Goal: Use online tool/utility: Use online tool/utility

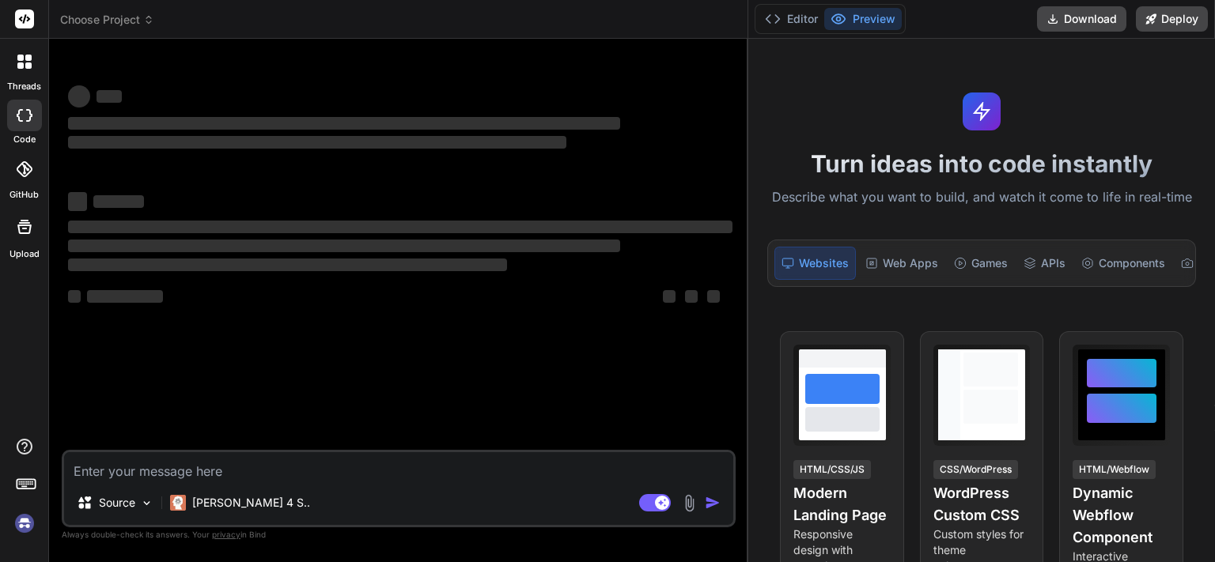
drag, startPoint x: 432, startPoint y: 235, endPoint x: 792, endPoint y: 184, distance: 363.6
click at [792, 184] on div "Choose Project Created with Pixso. Bind AI Web Search Created with Pixso. Code …" at bounding box center [632, 281] width 1166 height 562
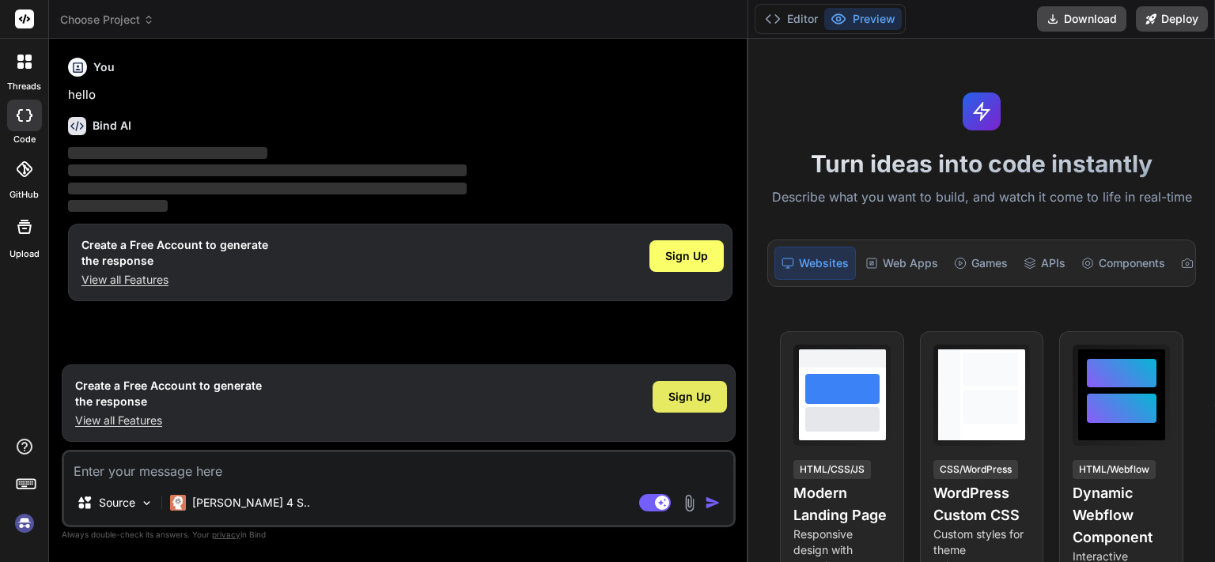
click at [670, 411] on div "Sign Up" at bounding box center [690, 397] width 74 height 32
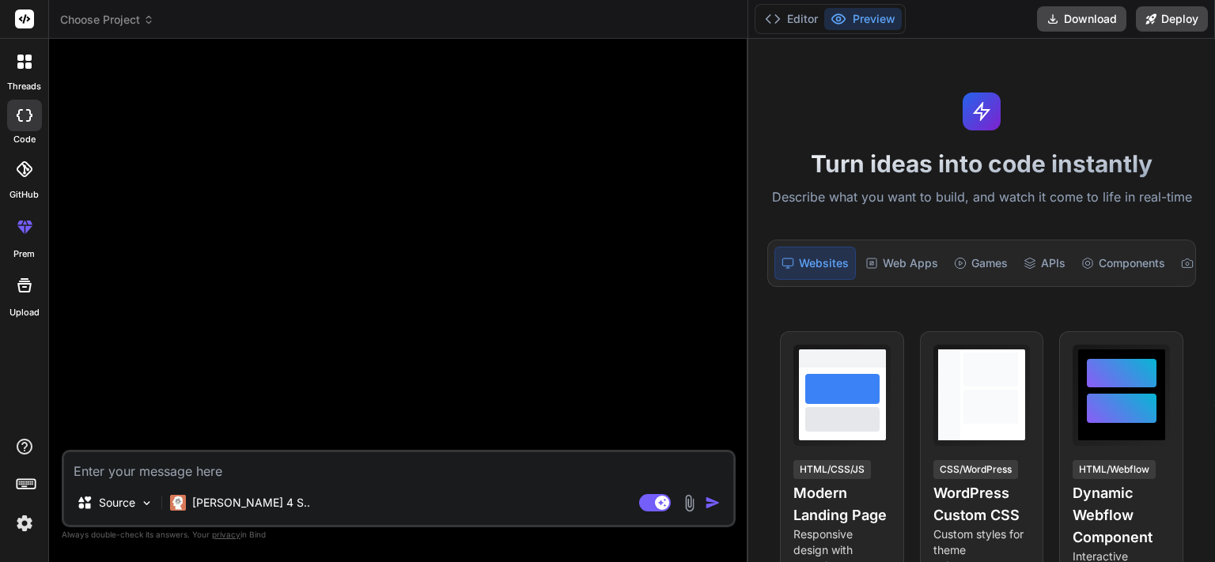
type textarea "x"
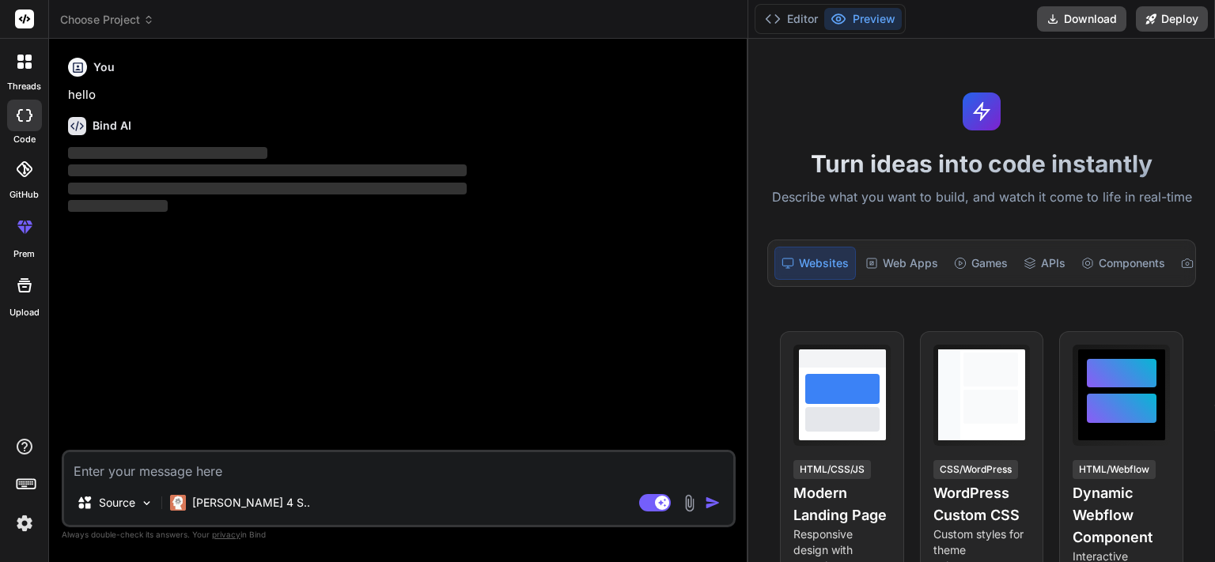
click at [409, 474] on textarea at bounding box center [398, 466] width 669 height 28
paste textarea "set_method_title($company_id. ' Shipping');"
type textarea "set_method_title($company_id. ' Shipping');"
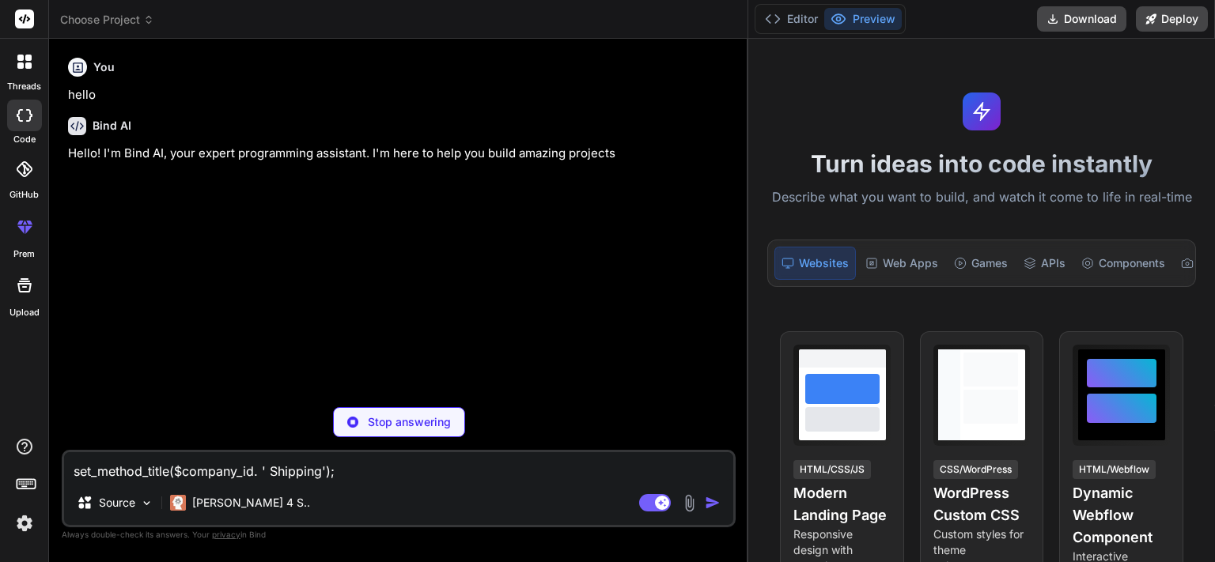
type textarea "x"
type textarea "set_method_title($company_id. ' Shipping');"
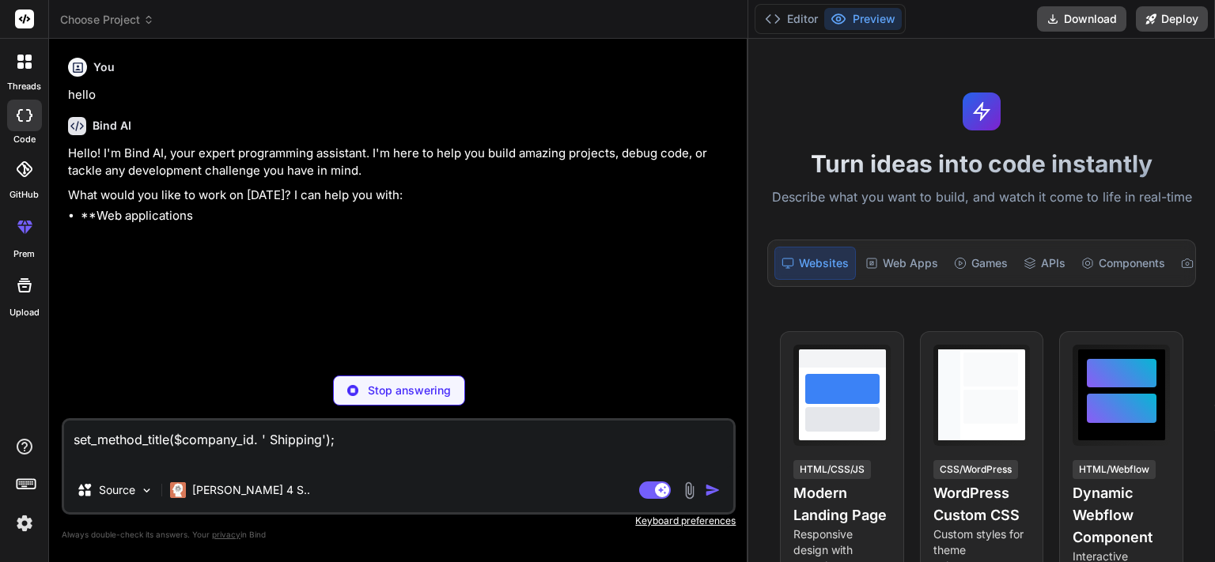
type textarea "x"
type textarea "set_method_title($company_id. ' Shipping'); A"
type textarea "x"
type textarea "set_method_title($company_id. ' Shipping'); Af"
type textarea "x"
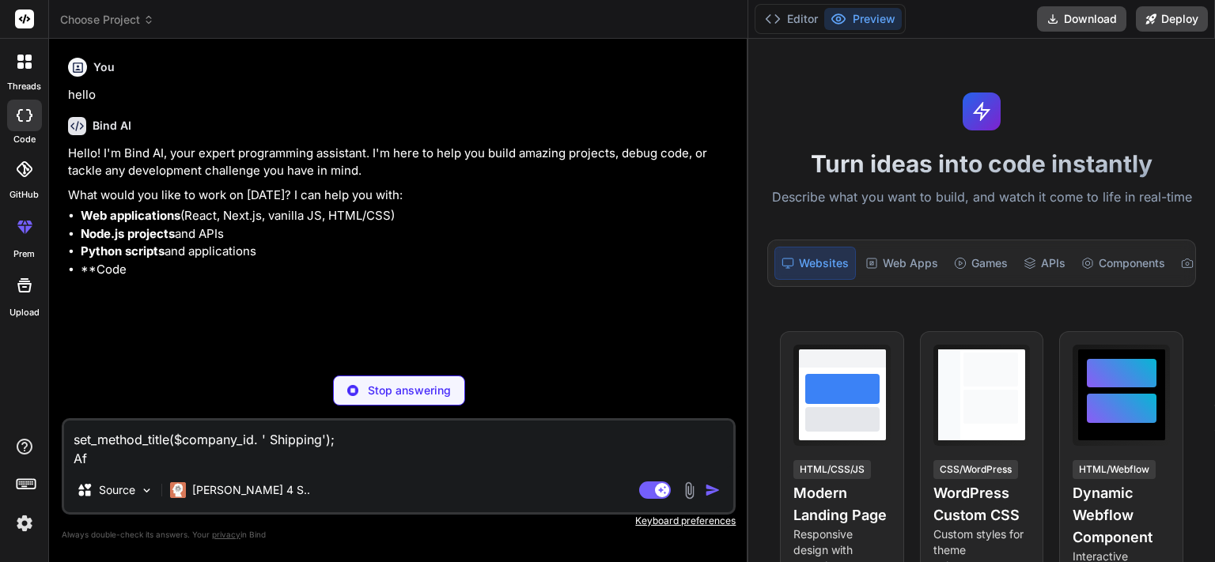
type textarea "set_method_title($company_id. ' Shipping'); Aft"
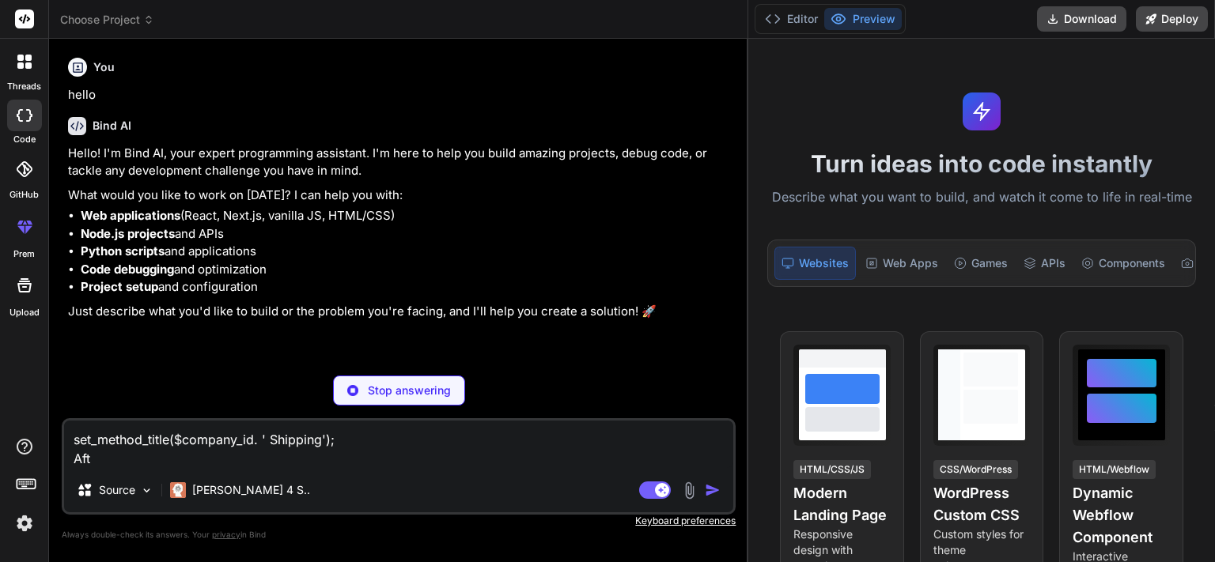
type textarea "x"
type textarea "set_method_title($company_id. ' Shipping'); Afte"
type textarea "x"
type textarea "set_method_title($company_id. ' Shipping'); After"
type textarea "x"
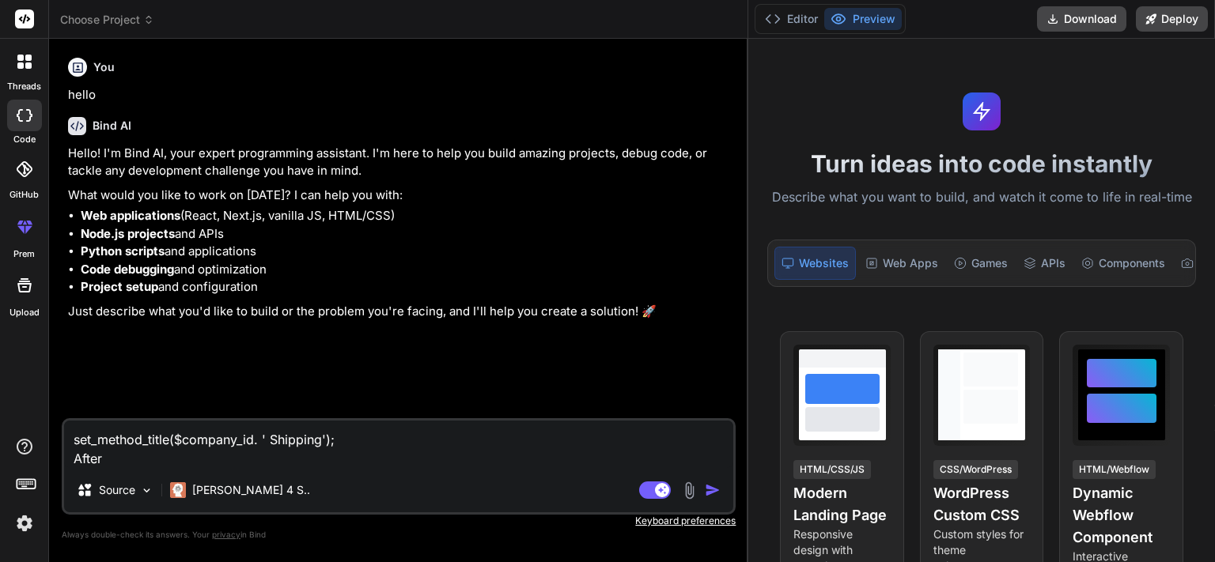
type textarea "set_method_title($company_id. ' Shipping'); After"
type textarea "x"
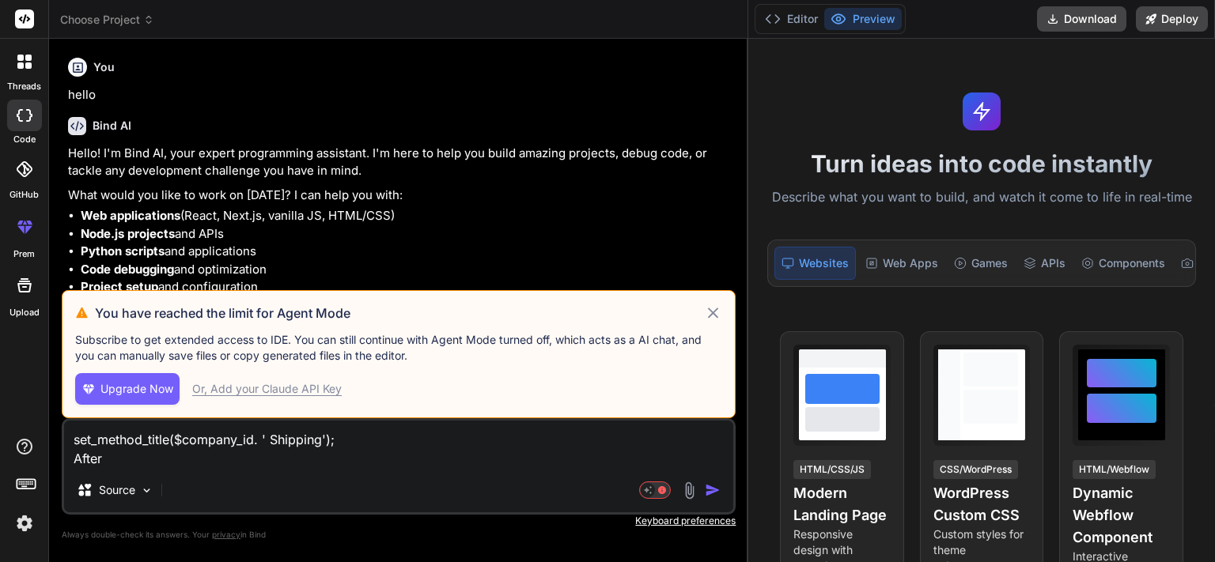
type textarea "set_method_title($company_id. ' Shipping'); After t"
type textarea "x"
type textarea "set_method_title($company_id. ' Shipping'); After ti"
type textarea "x"
type textarea "set_method_title($company_id. ' Shipping'); After tit"
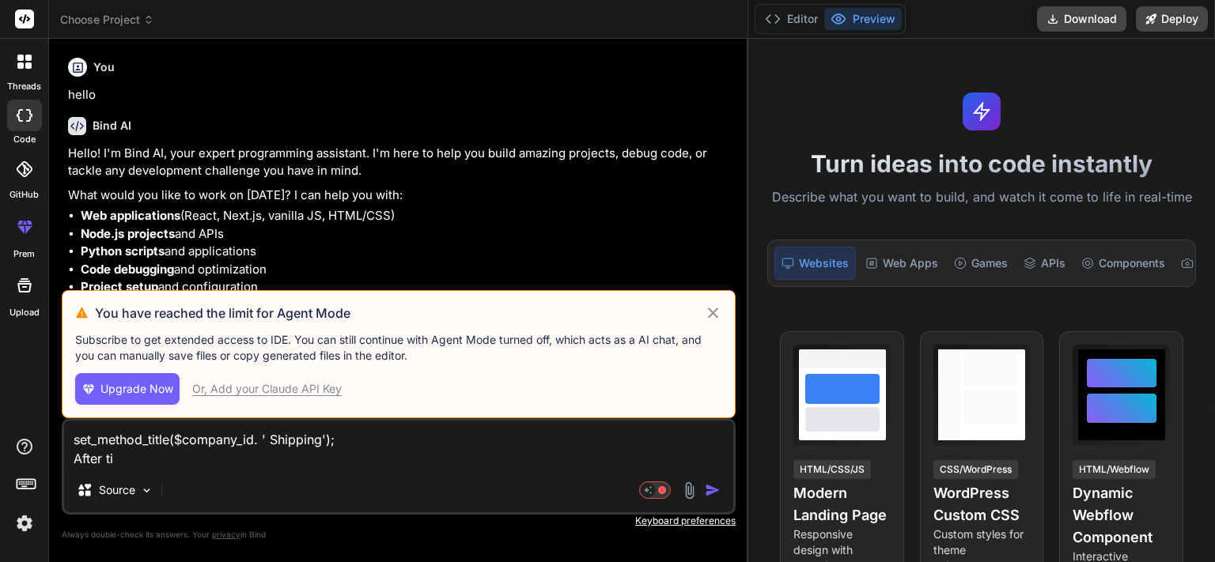
type textarea "x"
type textarea "set_method_title($company_id. ' Shipping'); After titl"
type textarea "x"
type textarea "set_method_title($company_id. ' Shipping'); After title"
type textarea "x"
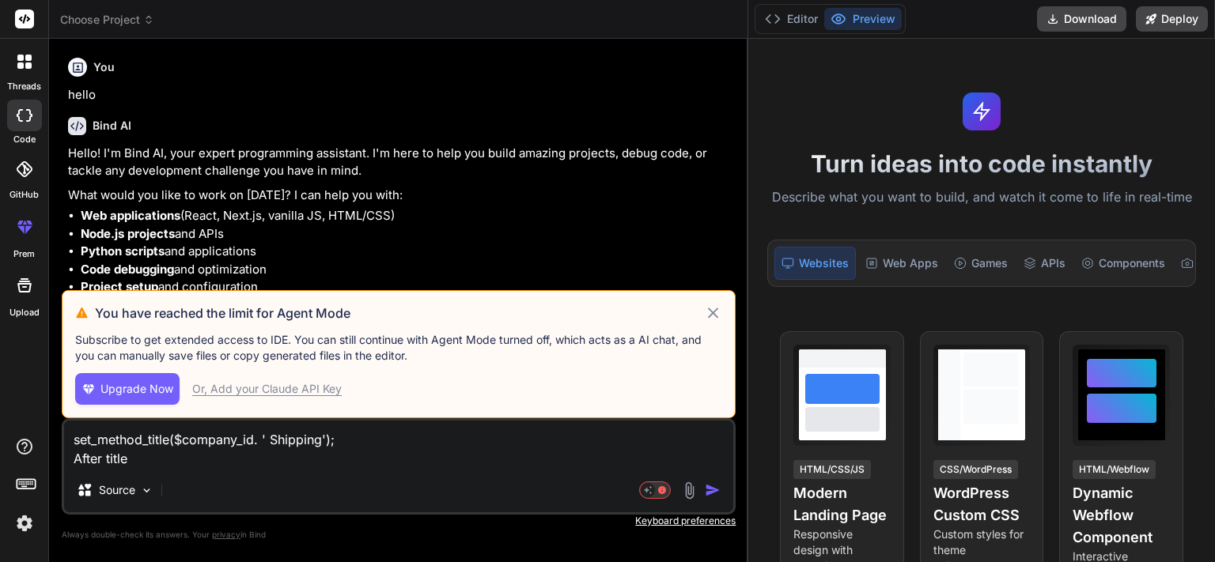
type textarea "set_method_title($company_id. ' Shipping'); After title"
type textarea "x"
type textarea "set_method_title($company_id. ' Shipping'); After title i"
type textarea "x"
type textarea "set_method_title($company_id. ' Shipping'); After title ii"
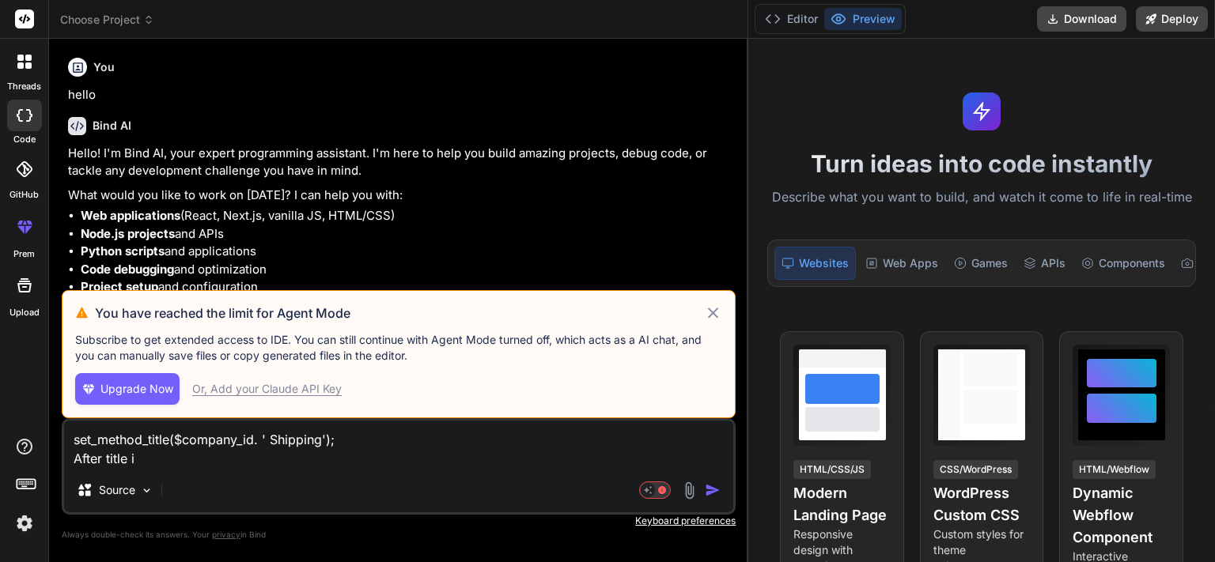
type textarea "x"
type textarea "set_method_title($company_id. ' Shipping'); After title ii"
type textarea "x"
type textarea "set_method_title($company_id. ' Shipping'); After title ii n"
type textarea "x"
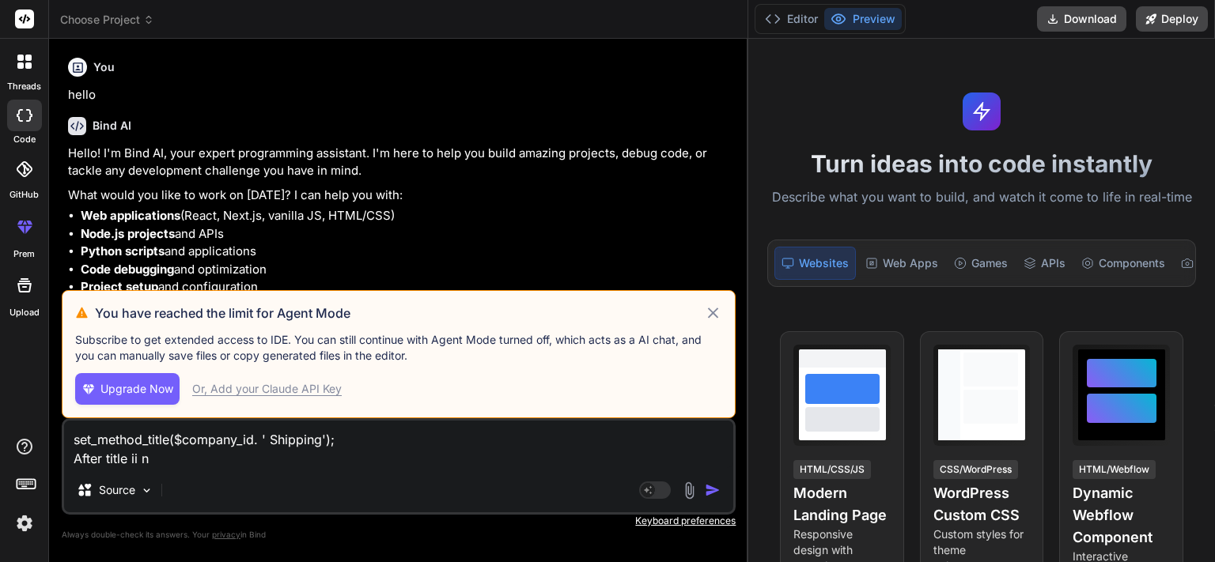
type textarea "set_method_title($company_id. ' Shipping'); After title ii ne"
type textarea "x"
type textarea "set_method_title($company_id. ' Shipping'); After title ii nee"
type textarea "x"
type textarea "set_method_title($company_id. ' Shipping'); After title ii need"
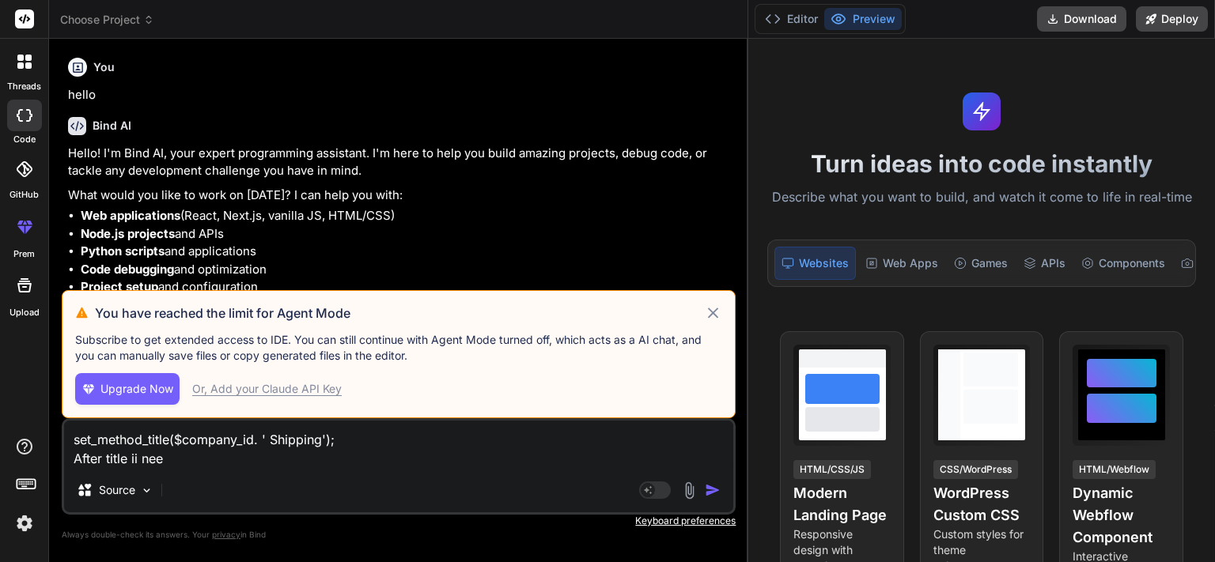
type textarea "x"
type textarea "set_method_title($company_id. ' Shipping'); After title ii need"
type textarea "x"
type textarea "set_method_title($company_id. ' Shipping'); After title ii need t"
type textarea "x"
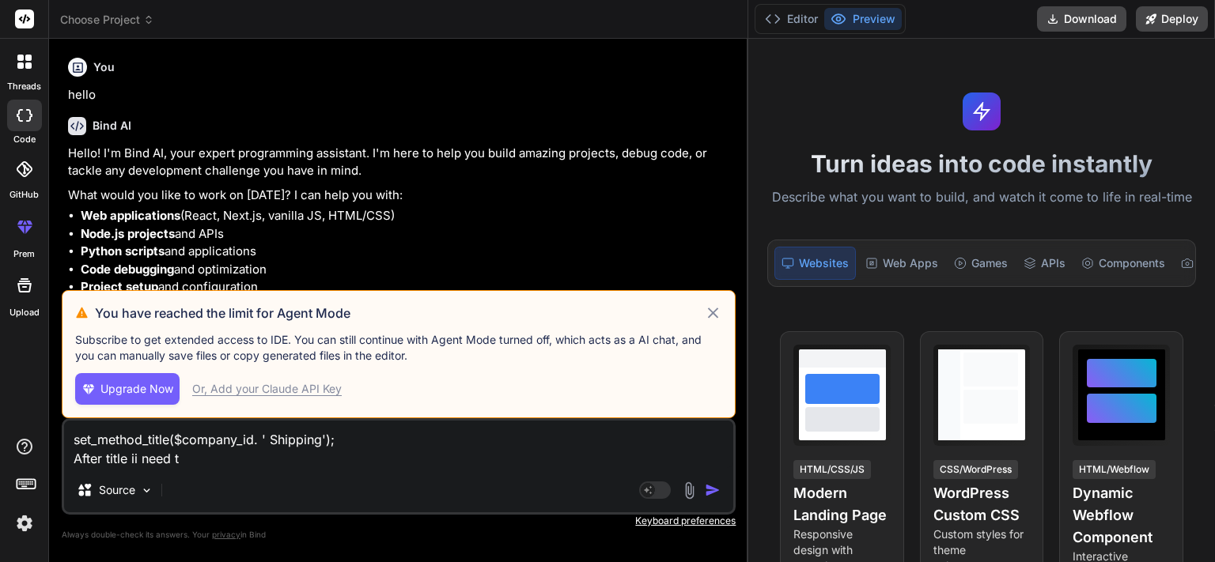
type textarea "set_method_title($company_id. ' Shipping'); After title ii need to"
type textarea "x"
type textarea "set_method_title($company_id. ' Shipping'); After title ii need to"
type textarea "x"
type textarea "set_method_title($company_id. ' Shipping'); After title ii need to s"
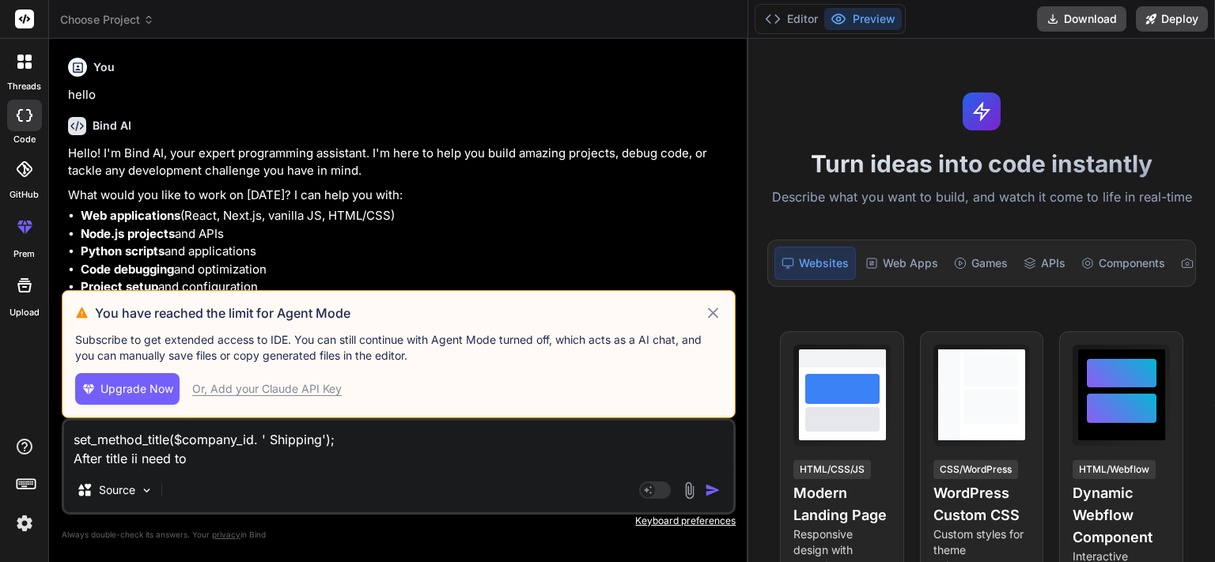
type textarea "x"
type textarea "set_method_title($company_id. ' Shipping'); After title ii need to sh"
type textarea "x"
type textarea "set_method_title($company_id. ' Shipping'); After title ii need to sho"
type textarea "x"
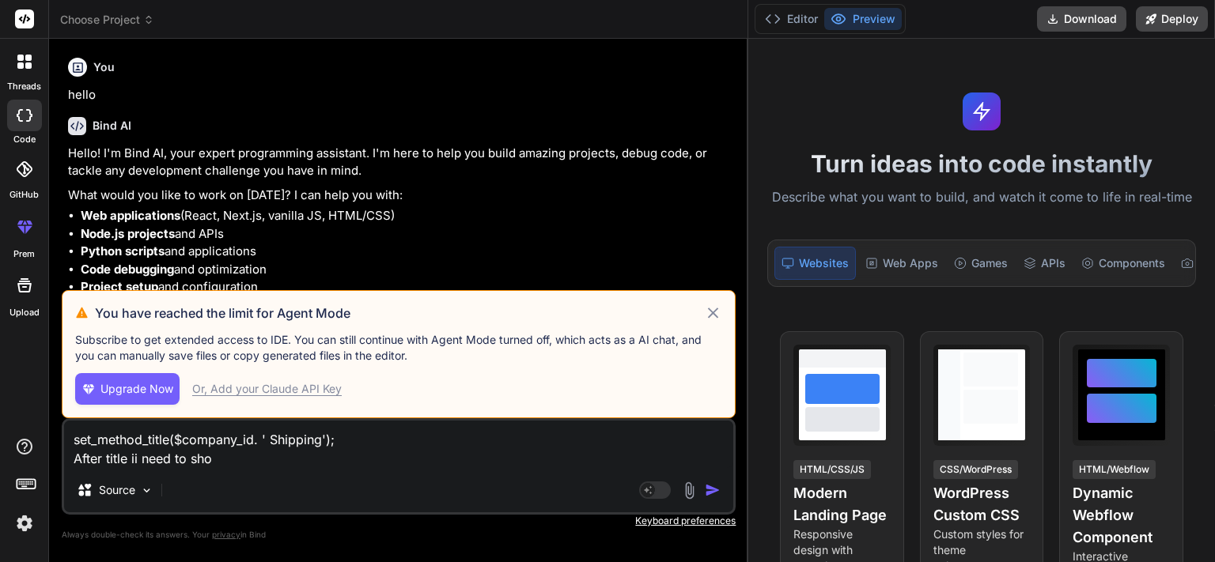
type textarea "set_method_title($company_id. ' Shipping'); After title ii need to show"
type textarea "x"
type textarea "set_method_title($company_id. ' Shipping'); After title ii need to show"
type textarea "x"
type textarea "set_method_title($company_id. ' Shipping'); After title ii need to show a"
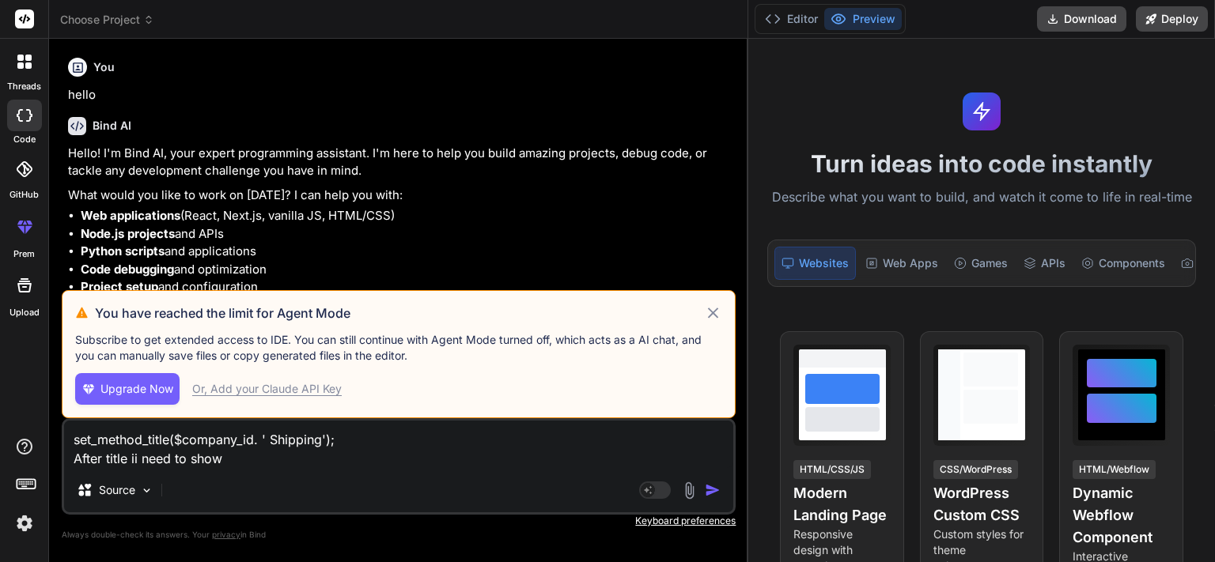
type textarea "x"
type textarea "set_method_title($company_id. ' Shipping'); After title ii need to show al"
type textarea "x"
type textarea "set_method_title($company_id. ' Shipping'); After title ii need to show all"
type textarea "x"
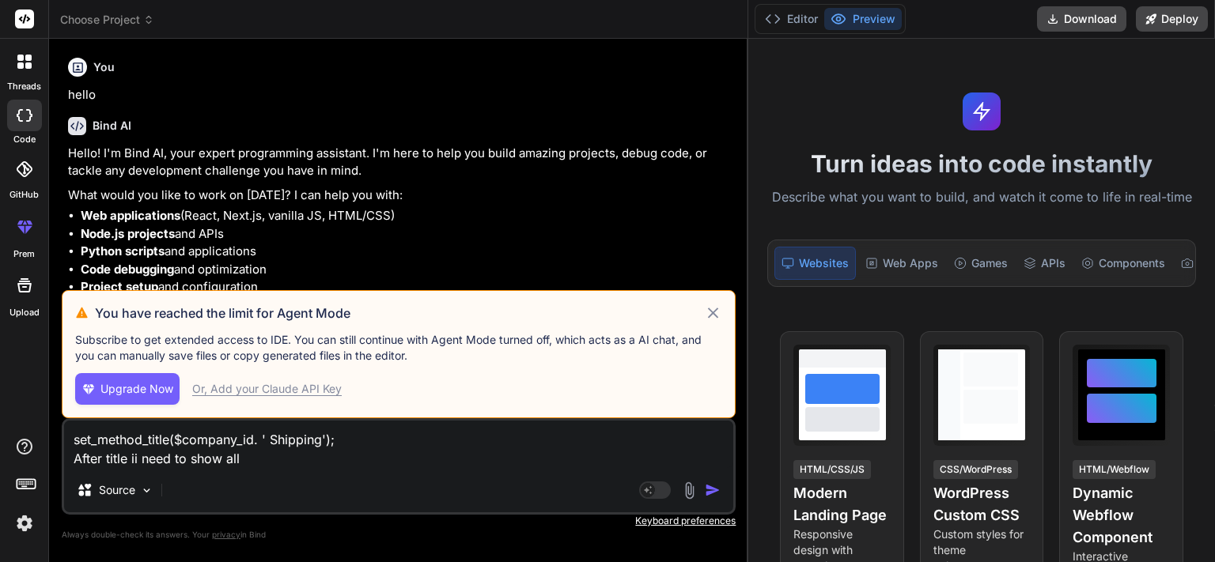
type textarea "set_method_title($company_id. ' Shipping'); After title ii need to show all"
type textarea "x"
type textarea "set_method_title($company_id. ' Shipping'); After title ii need to show all s"
type textarea "x"
type textarea "set_method_title($company_id. ' Shipping'); After title ii need to show all sh"
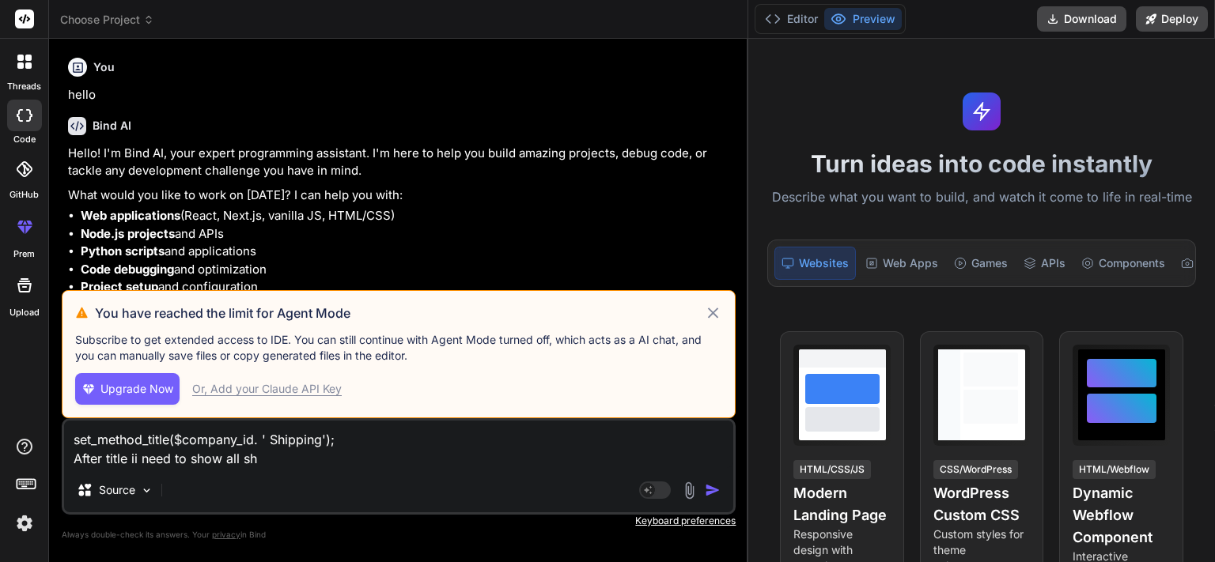
type textarea "x"
type textarea "set_method_title($company_id. ' Shipping'); After title ii need to show all shi"
type textarea "x"
type textarea "set_method_title($company_id. ' Shipping'); After title ii need to show all ship"
type textarea "x"
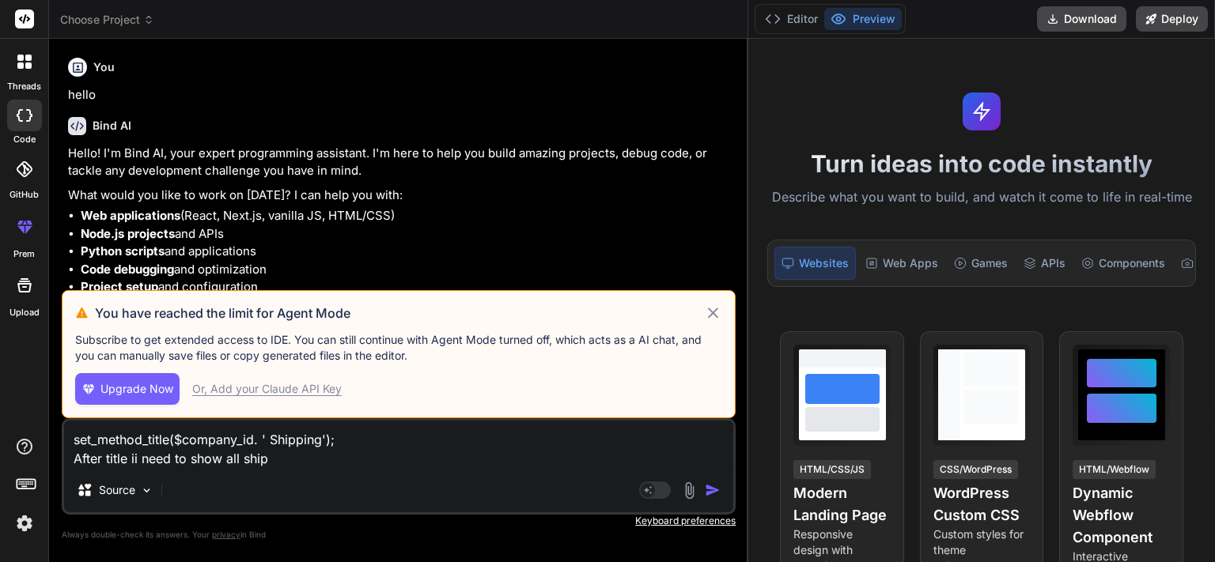
type textarea "set_method_title($company_id. ' Shipping'); After title ii need to show all shi…"
type textarea "x"
type textarea "set_method_title($company_id. ' Shipping'); After title ii need to show all shi…"
type textarea "x"
type textarea "set_method_title($company_id. ' Shipping'); After title ii need to show all shi…"
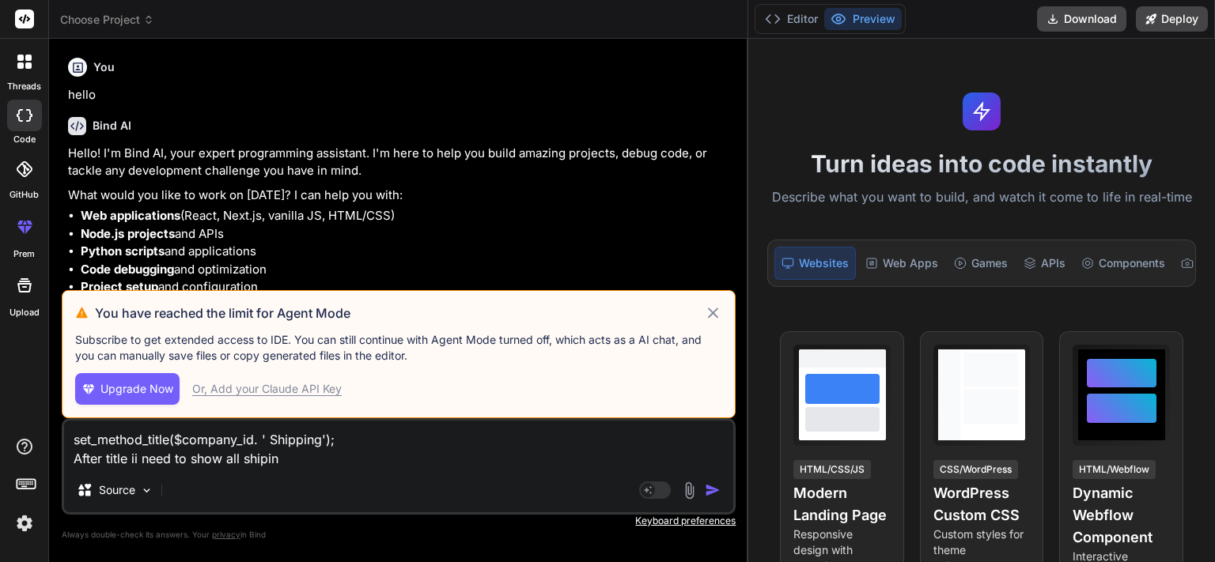
type textarea "x"
type textarea "set_method_title($company_id. ' Shipping'); After title ii need to show all ship"
type textarea "x"
type textarea "set_method_title($company_id. ' Shipping'); After title ii need to show all [PE…"
type textarea "x"
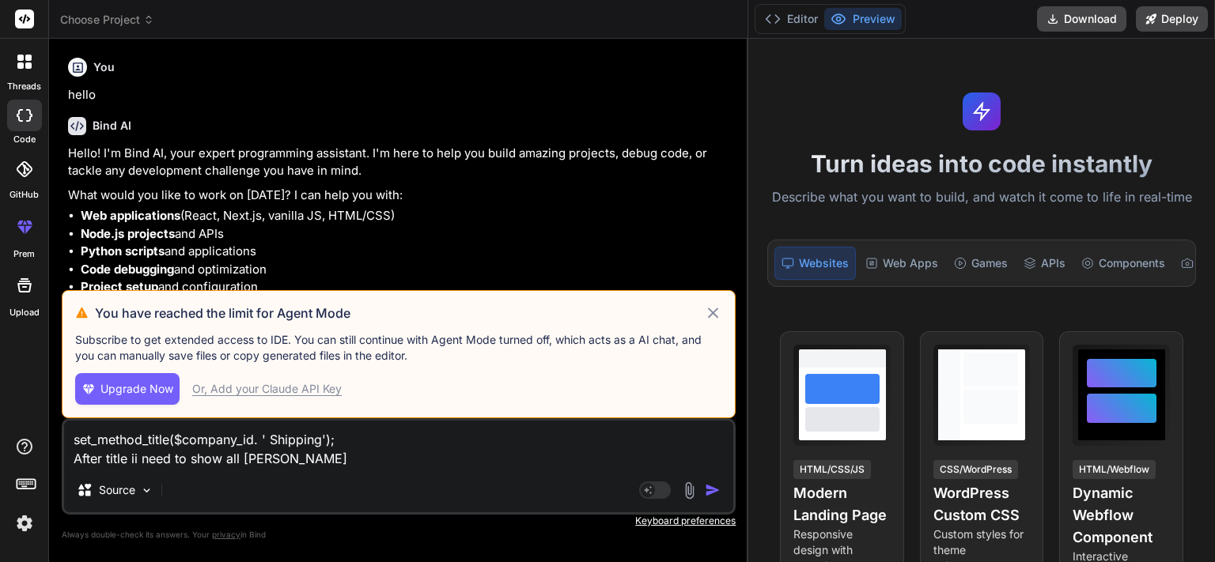
type textarea "set_method_title($company_id. ' Shipping'); After title ii need to show all shi…"
type textarea "x"
type textarea "set_method_title($company_id. ' Shipping'); After title ii need to show all shi…"
type textarea "x"
type textarea "set_method_title($company_id. ' Shipping'); After title ii need to show all shi…"
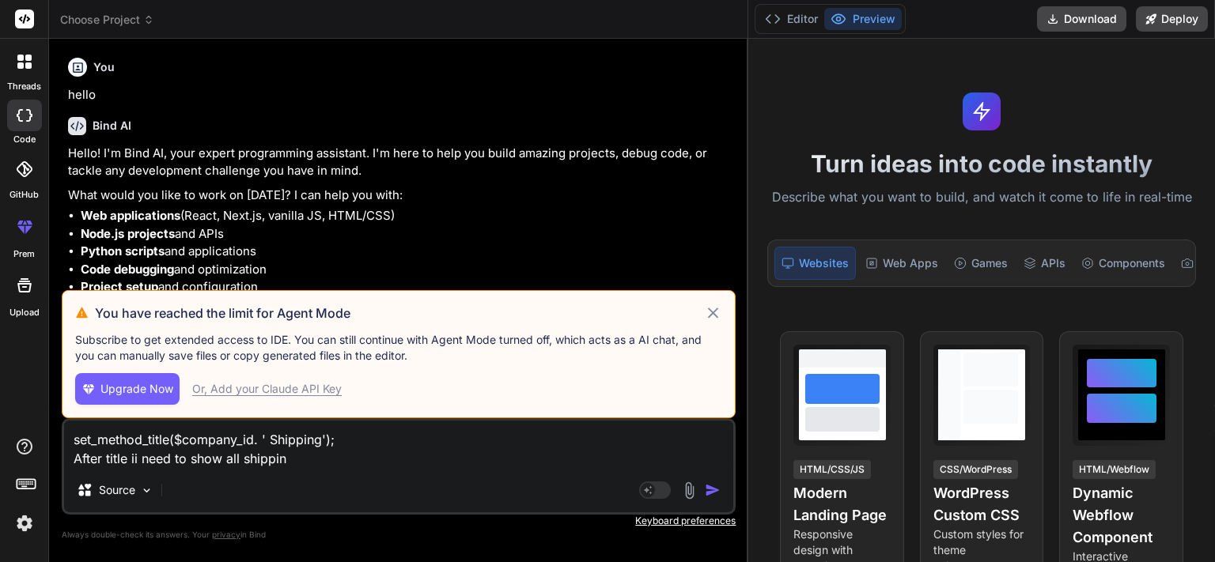
type textarea "x"
type textarea "set_method_title($company_id. ' Shipping'); After title ii need to show all shi…"
type textarea "x"
type textarea "set_method_title($company_id. ' Shipping'); After title ii need to show all shi…"
type textarea "x"
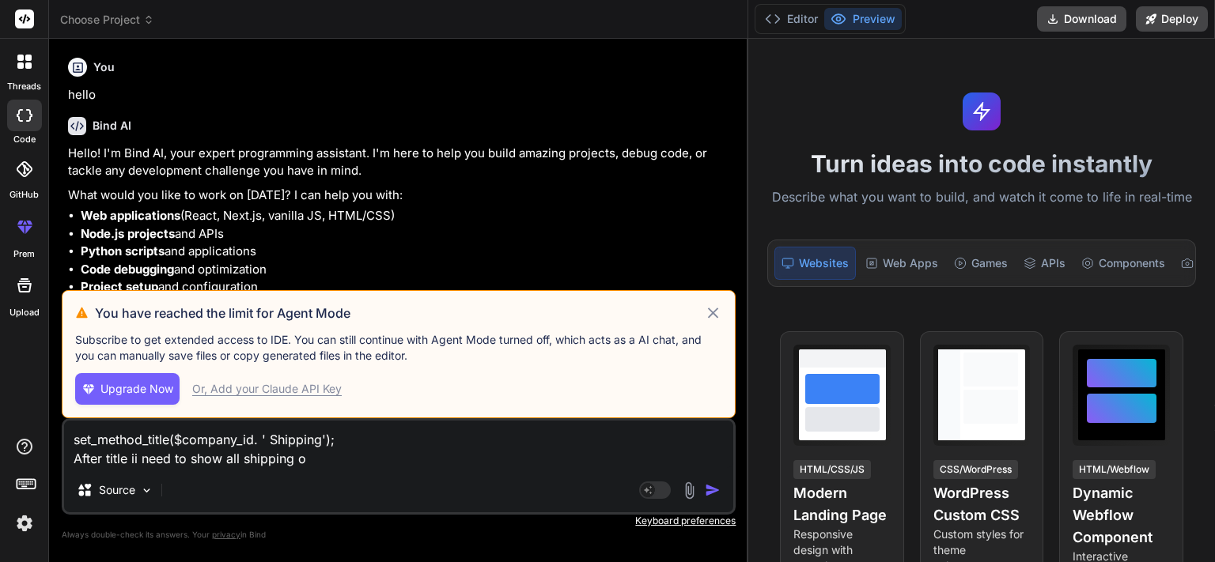
type textarea "set_method_title($company_id. ' Shipping'); After title ii need to show all shi…"
type textarea "x"
type textarea "set_method_title($company_id. ' Shipping'); After title ii need to show all shi…"
type textarea "x"
type textarea "set_method_title($company_id. ' Shipping'); After title ii need to show all shi…"
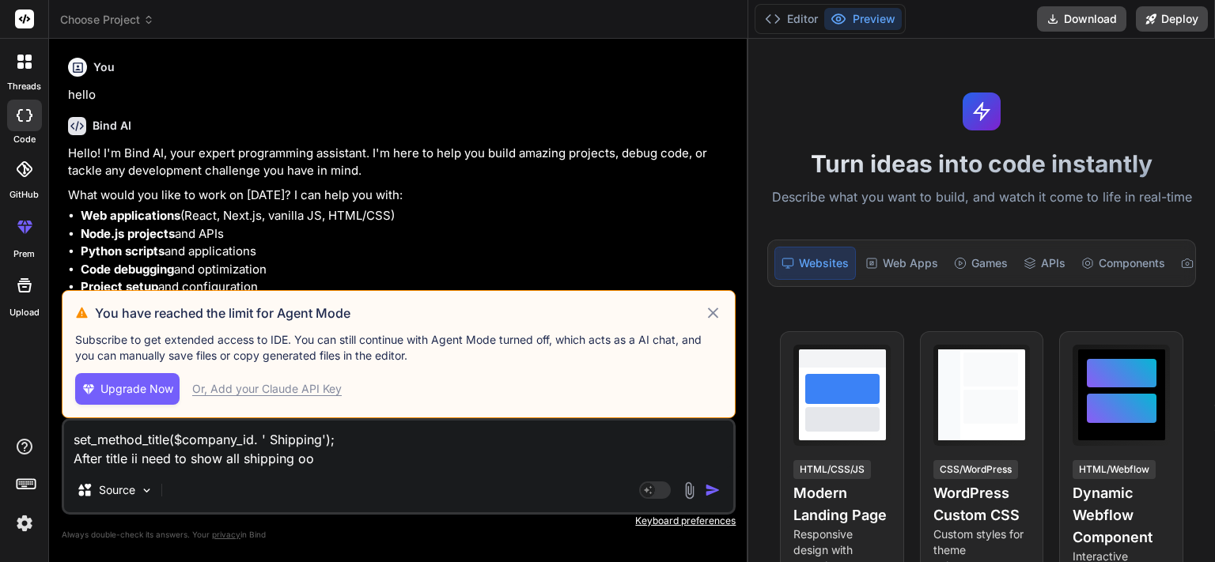
type textarea "x"
type textarea "set_method_title($company_id. ' Shipping'); After title ii need to show all shi…"
type textarea "x"
type textarea "set_method_title($company_id. ' Shipping'); After title ii need to show all shi…"
type textarea "x"
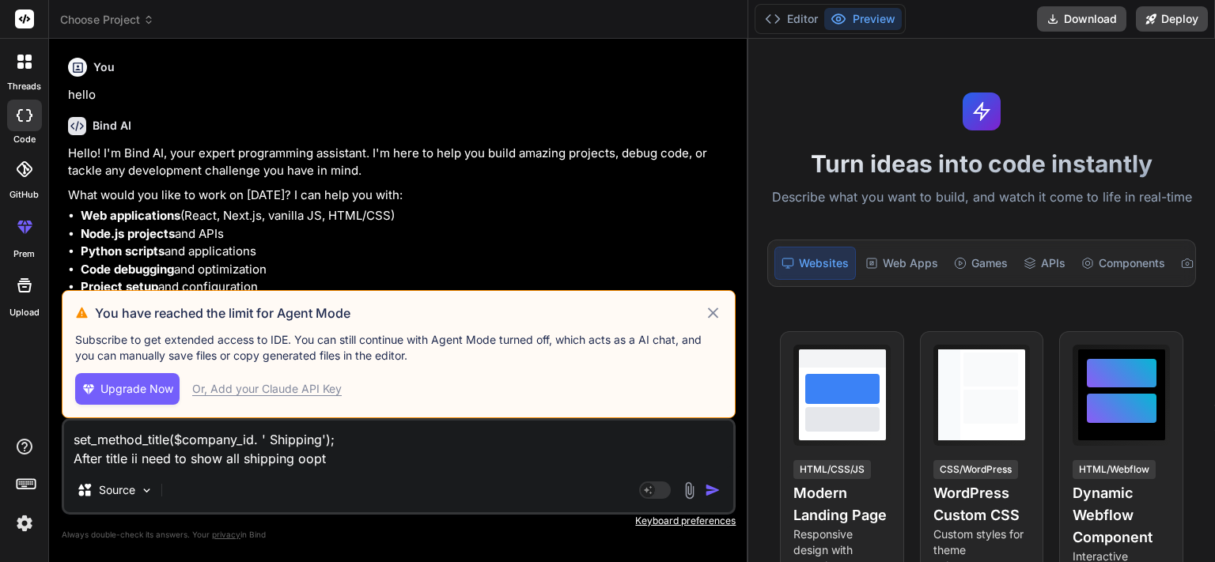
type textarea "set_method_title($company_id. ' Shipping'); After title ii need to show all shi…"
type textarea "x"
type textarea "set_method_title($company_id. ' Shipping'); After title ii need to show all shi…"
type textarea "x"
type textarea "set_method_title($company_id. ' Shipping'); After title ii need to show all shi…"
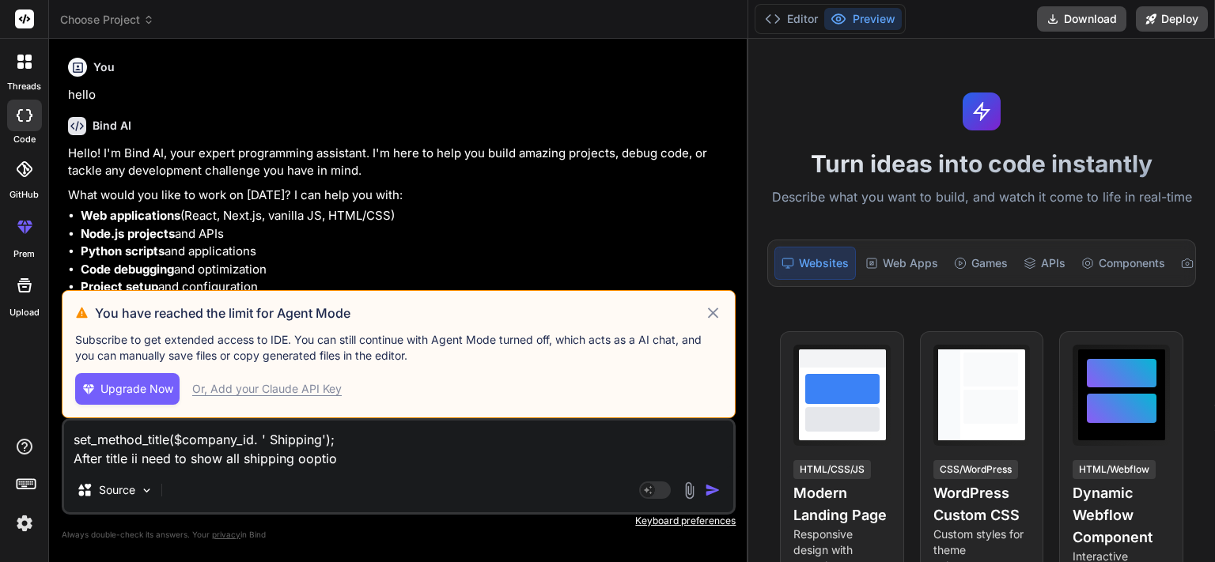
type textarea "x"
type textarea "set_method_title($company_id. ' Shipping'); After title ii need to show all shi…"
type textarea "x"
type textarea "set_method_title($company_id. ' Shipping'); After title ii need to show all shi…"
type textarea "x"
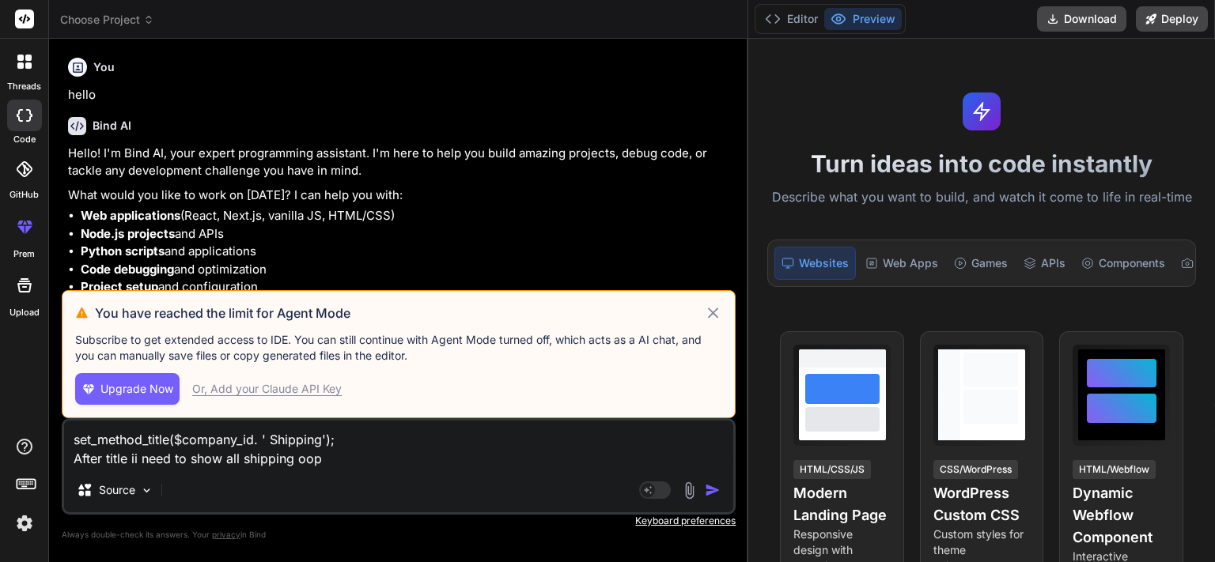
type textarea "set_method_title($company_id. ' Shipping'); After title ii need to show all shi…"
type textarea "x"
type textarea "set_method_title($company_id. ' Shipping'); After title ii need to show all shi…"
type textarea "x"
type textarea "set_method_title($company_id. ' Shipping'); After title ii need to show all shi…"
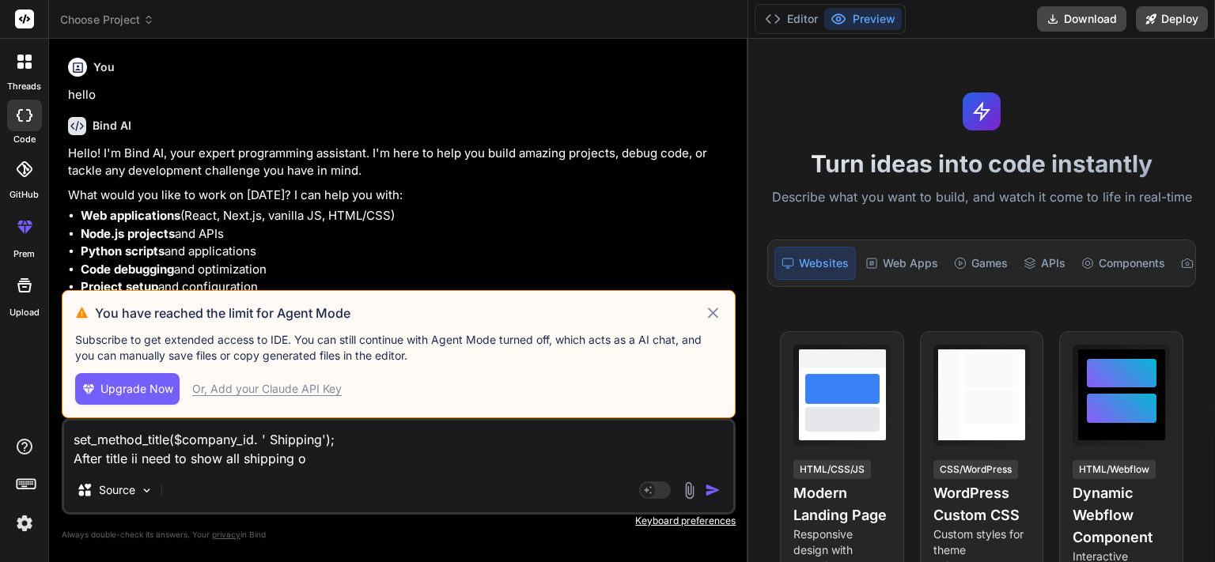
type textarea "x"
type textarea "set_method_title($company_id. ' Shipping'); After title ii need to show all shi…"
type textarea "x"
type textarea "set_method_title($company_id. ' Shipping'); After title ii need to show all shi…"
type textarea "x"
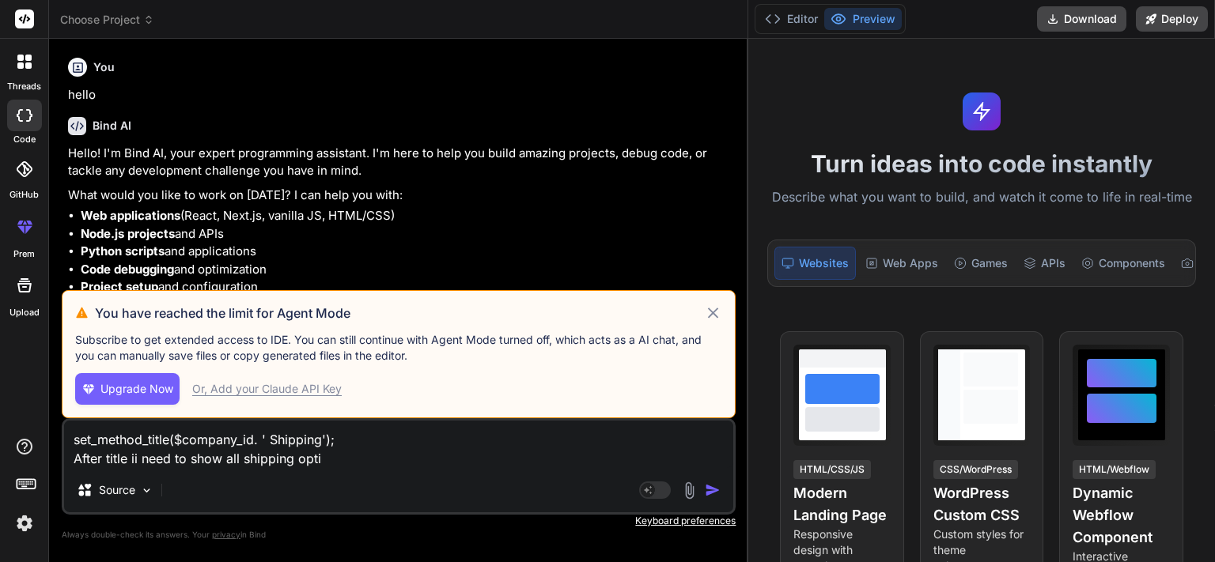
type textarea "set_method_title($company_id. ' Shipping'); After title ii need to show all shi…"
type textarea "x"
type textarea "set_method_title($company_id. ' Shipping'); After title ii need to show all shi…"
type textarea "x"
type textarea "set_method_title($company_id. ' Shipping'); After title ii need to show all shi…"
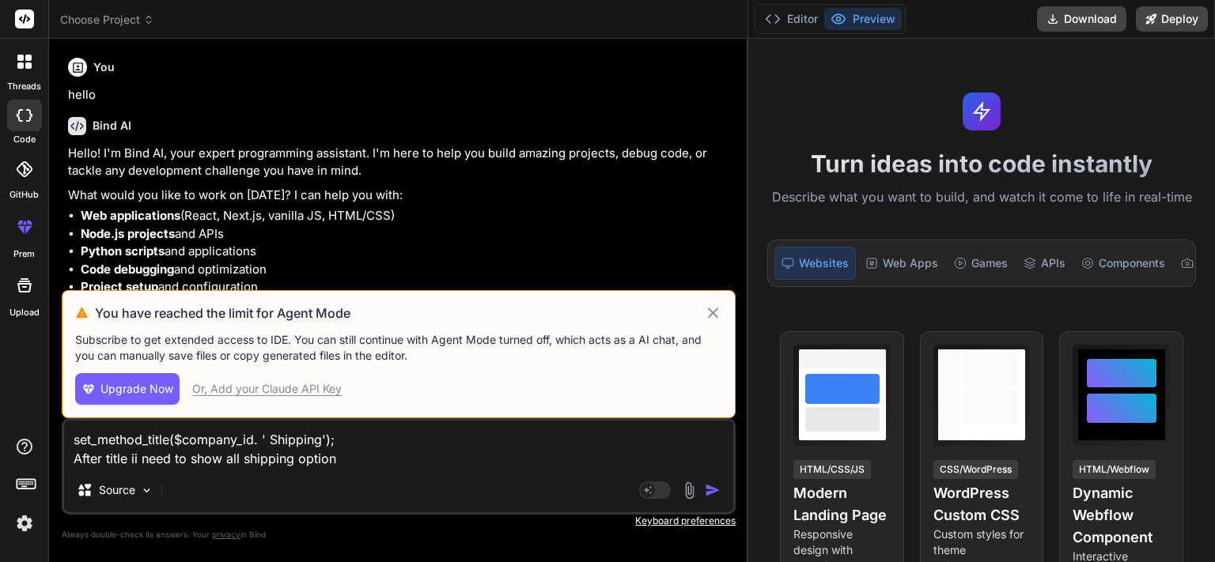
type textarea "x"
type textarea "set_method_title($company_id. ' Shipping'); After title ii need to show all shi…"
type textarea "x"
type textarea "set_method_title($company_id. ' Shipping'); After title ii need to show all shi…"
type textarea "x"
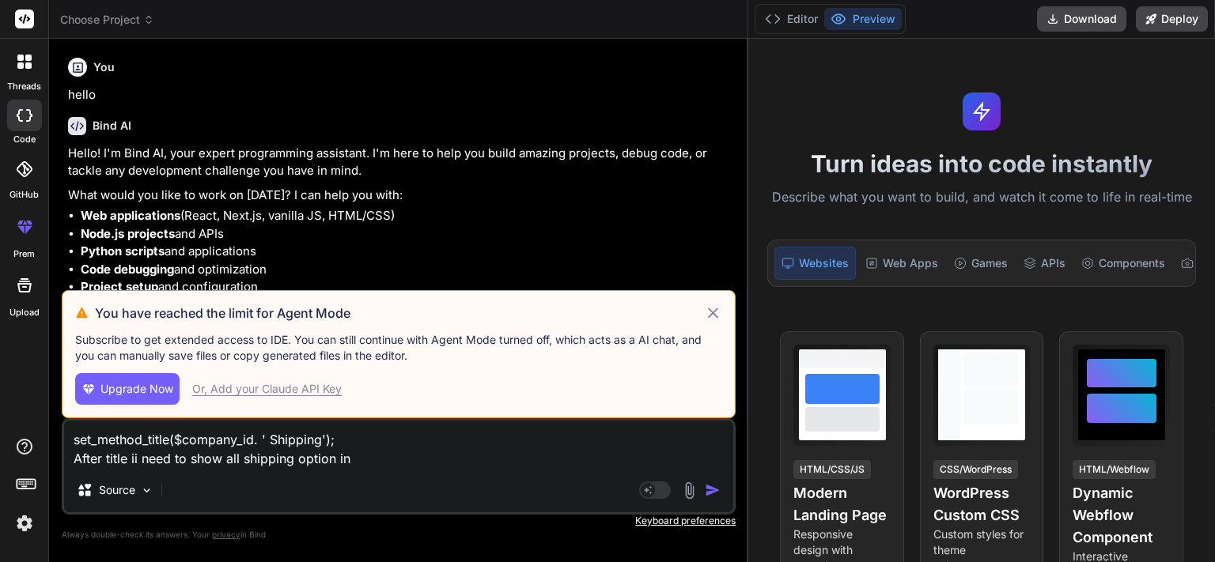
type textarea "set_method_title($company_id. ' Shipping'); After title ii need to show all shi…"
type textarea "x"
type textarea "set_method_title($company_id. ' Shipping'); After title ii need to show all shi…"
type textarea "x"
type textarea "set_method_title($company_id. ' Shipping'); After title ii need to show all shi…"
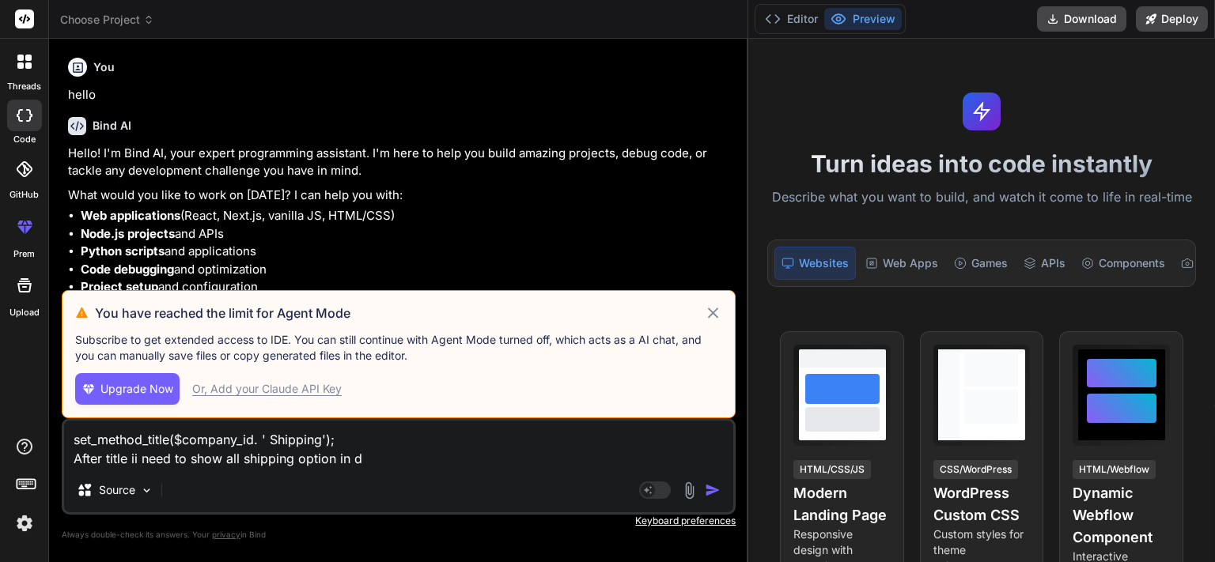
type textarea "x"
type textarea "set_method_title($company_id. ' Shipping'); After title ii need to show all shi…"
type textarea "x"
type textarea "set_method_title($company_id. ' Shipping'); After title ii need to show all shi…"
type textarea "x"
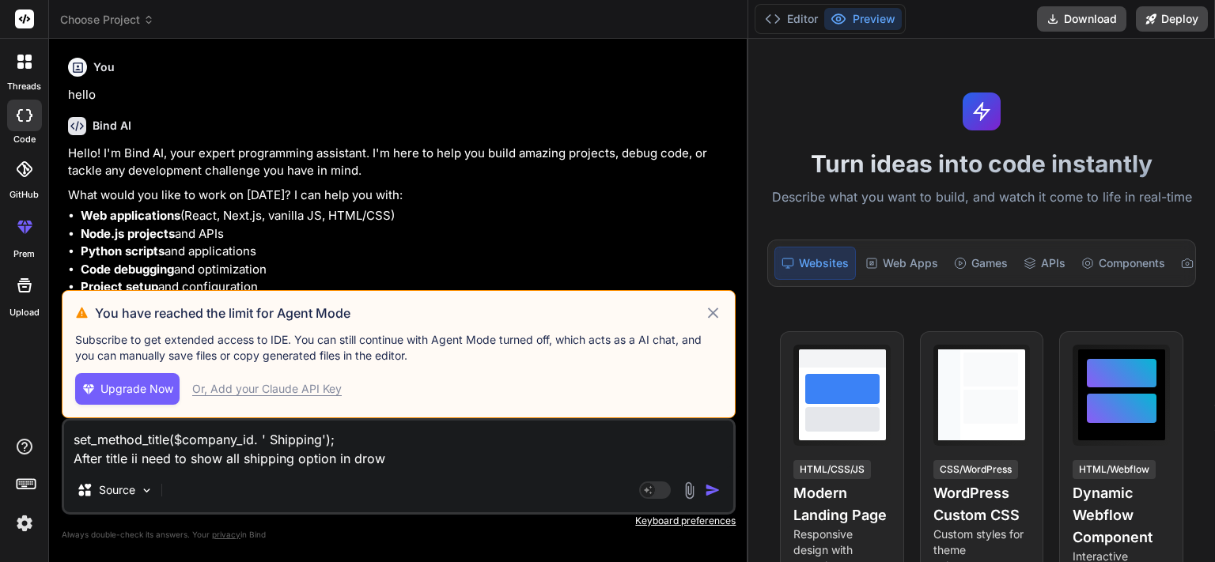
type textarea "set_method_title($company_id. ' Shipping'); After title ii need to show all shi…"
type textarea "x"
type textarea "set_method_title($company_id. ' Shipping'); After title ii need to show all shi…"
type textarea "x"
type textarea "set_method_title($company_id. ' Shipping'); After title ii need to show all shi…"
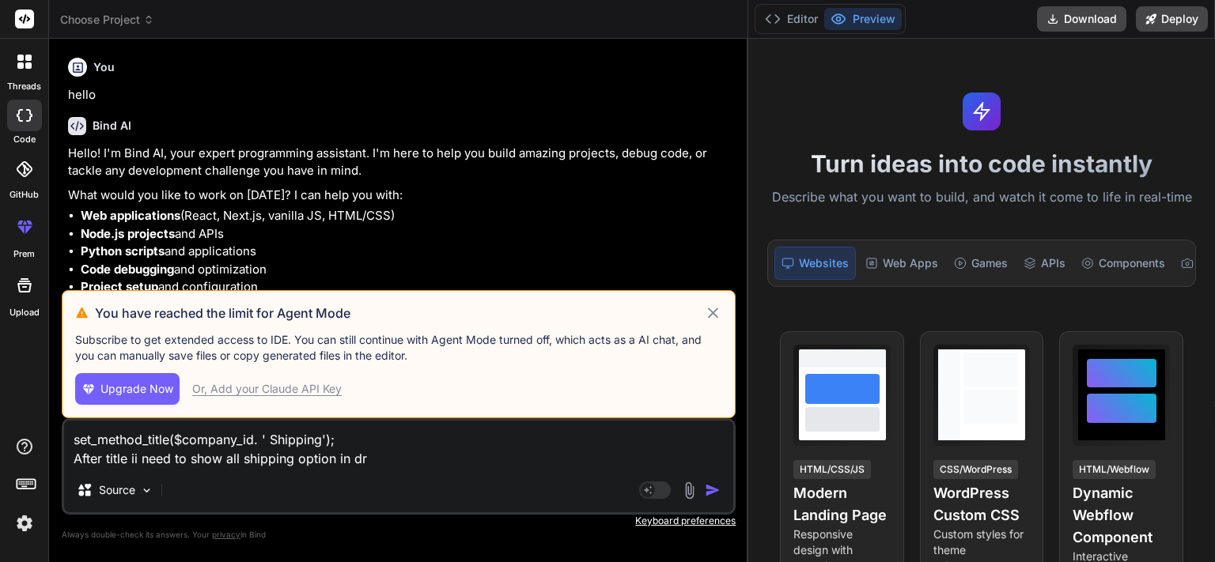
type textarea "x"
type textarea "set_method_title($company_id. ' Shipping'); After title ii need to show all shi…"
type textarea "x"
type textarea "set_method_title($company_id. ' Shipping'); After title ii need to show all shi…"
type textarea "x"
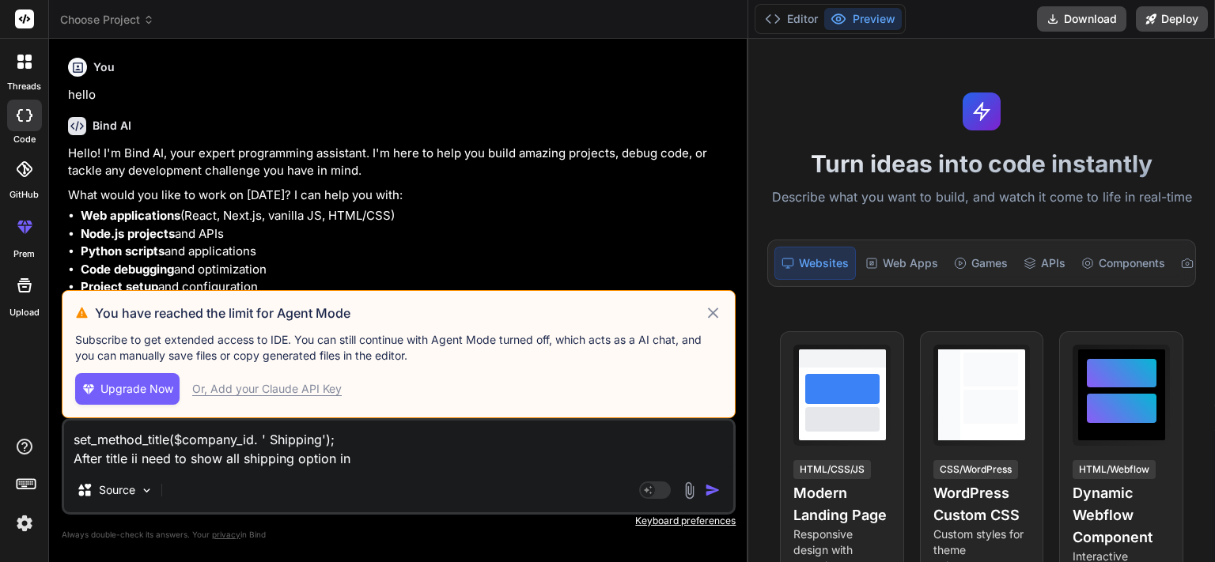
type textarea "set_method_title($company_id. ' Shipping'); After title ii need to show all shi…"
type textarea "x"
type textarea "set_method_title($company_id. ' Shipping'); After title ii need to show all shi…"
type textarea "x"
type textarea "set_method_title($company_id. ' Shipping'); After title ii need to show all shi…"
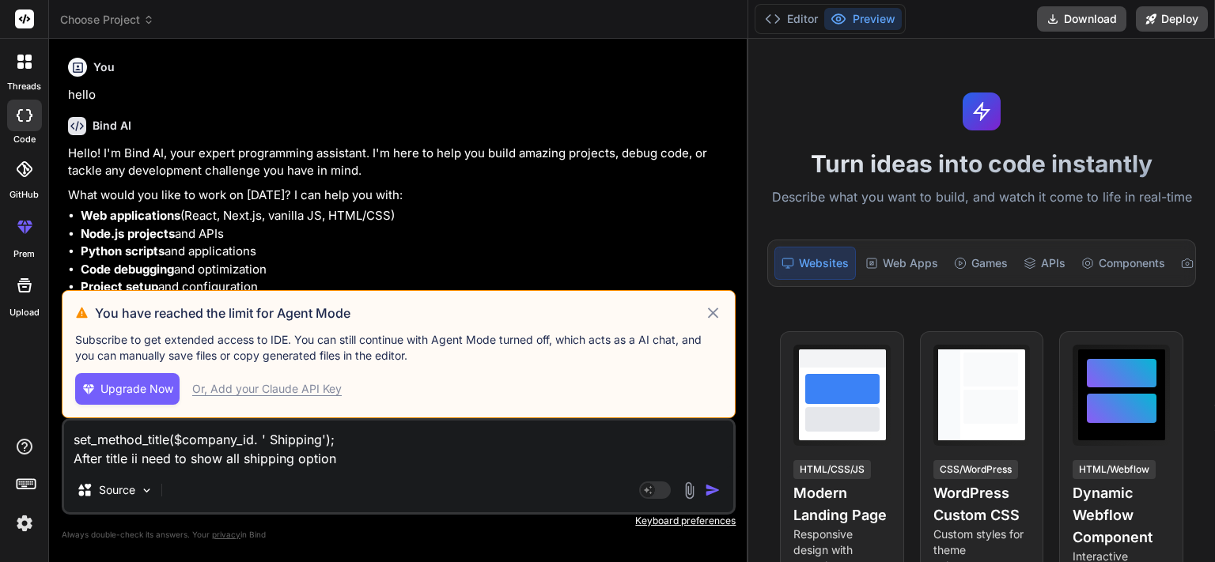
type textarea "x"
type textarea "set_method_title($company_id. ' Shipping'); After title ii need to show all shi…"
type textarea "x"
type textarea "set_method_title($company_id. ' Shipping'); After title ii need to show all shi…"
type textarea "x"
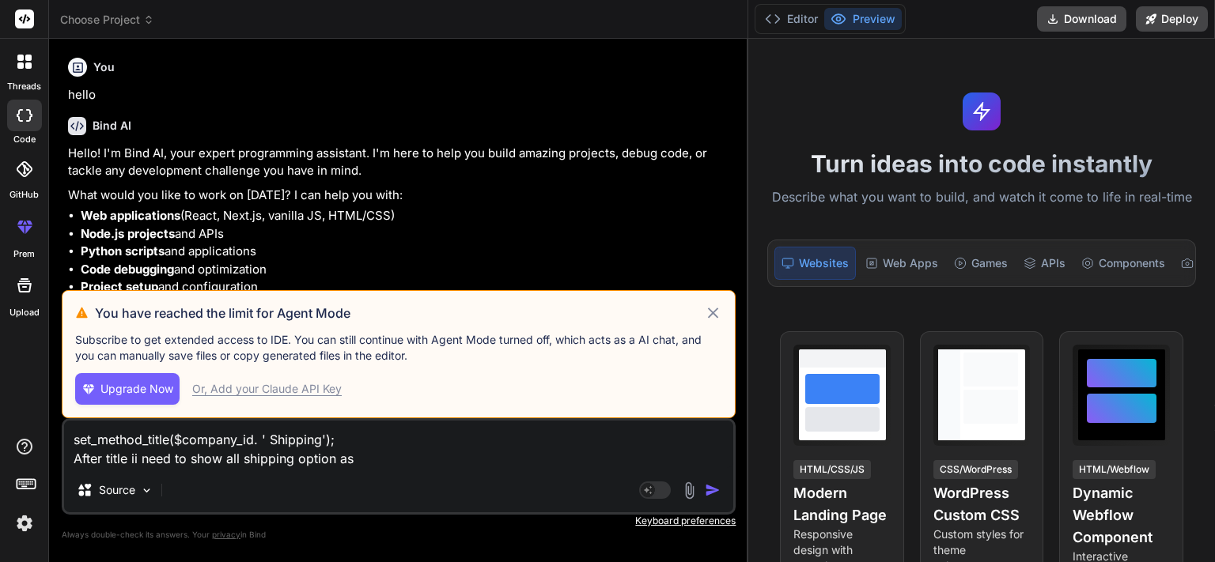
type textarea "set_method_title($company_id. ' Shipping'); After title ii need to show all shi…"
type textarea "x"
type textarea "set_method_title($company_id. ' Shipping'); After title ii need to show all shi…"
type textarea "x"
type textarea "set_method_title($company_id. ' Shipping'); After title ii need to show all shi…"
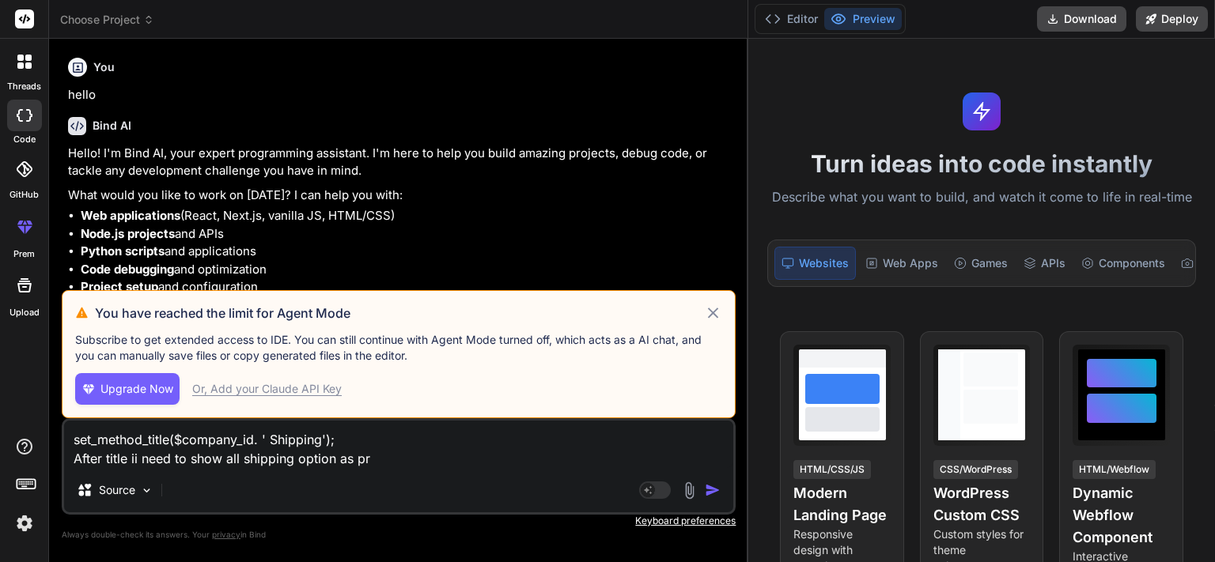
type textarea "x"
type textarea "set_method_title($company_id. ' Shipping'); After title ii need to show all shi…"
type textarea "x"
type textarea "set_method_title($company_id. ' Shipping'); After title ii need to show all shi…"
type textarea "x"
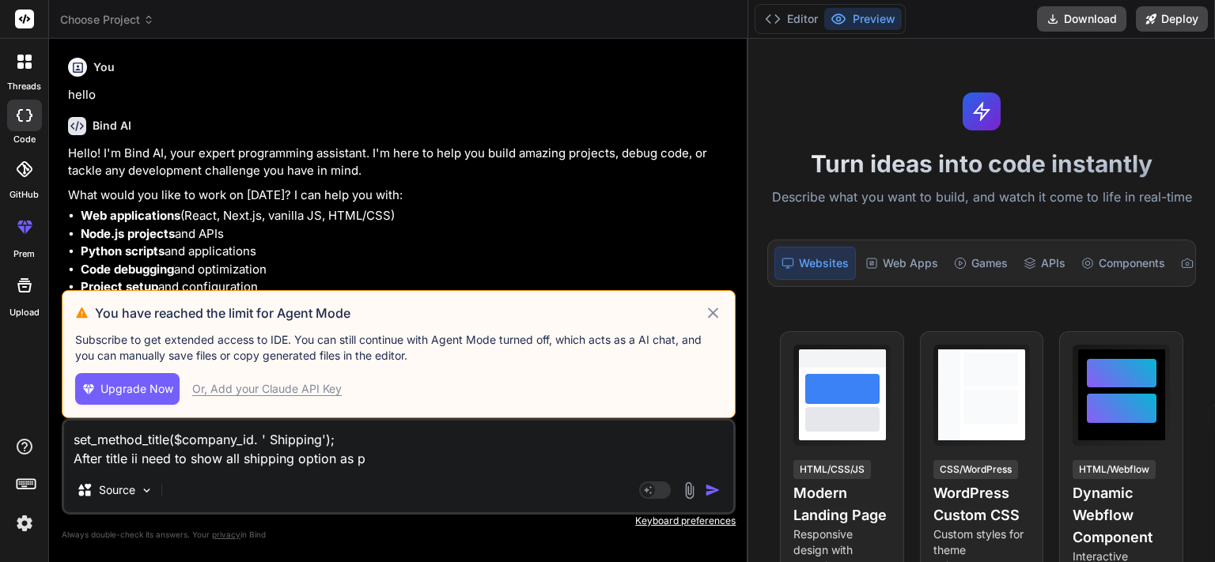
type textarea "set_method_title($company_id. ' Shipping'); After title ii need to show all shi…"
type textarea "x"
type textarea "set_method_title($company_id. ' Shipping'); After title ii need to show all shi…"
type textarea "x"
type textarea "set_method_title($company_id. ' Shipping'); After title ii need to show all shi…"
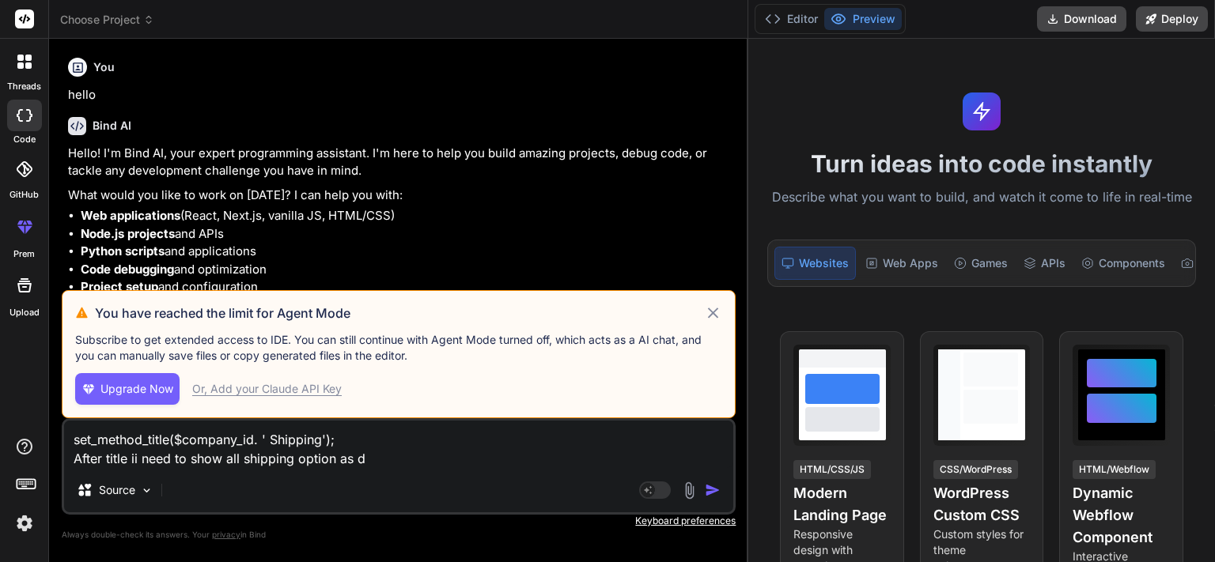
type textarea "x"
type textarea "set_method_title($company_id. ' Shipping'); After title ii need to show all shi…"
type textarea "x"
type textarea "set_method_title($company_id. ' Shipping'); After title ii need to show all shi…"
type textarea "x"
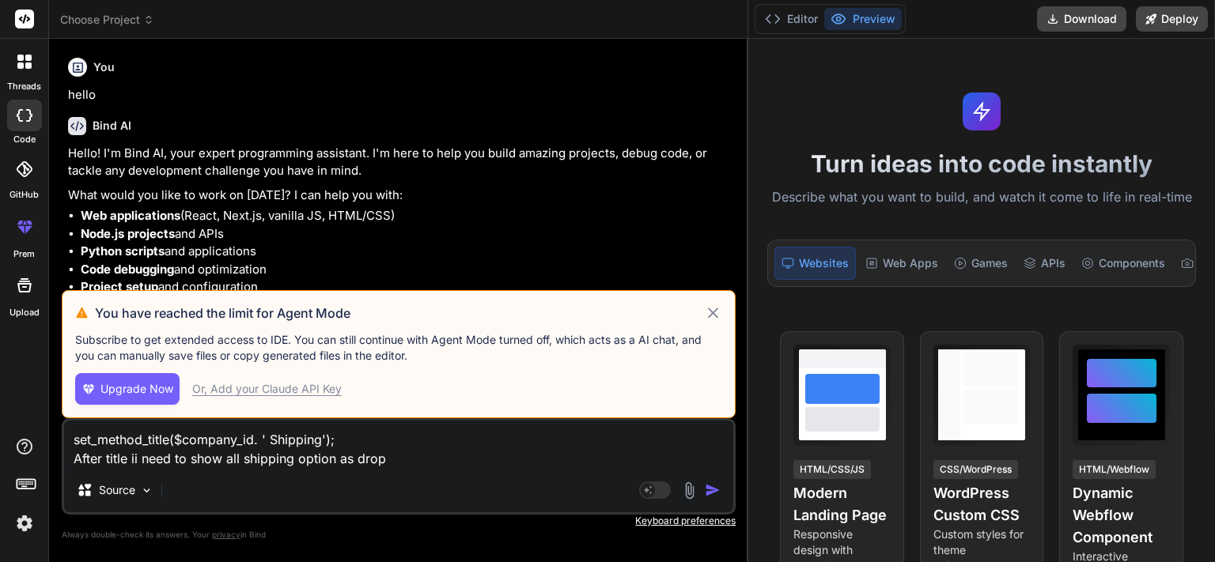
type textarea "set_method_title($company_id. ' Shipping'); After title ii need to show all shi…"
type textarea "x"
type textarea "set_method_title($company_id. ' Shipping'); After title ii need to show all shi…"
type textarea "x"
type textarea "set_method_title($company_id. ' Shipping'); After title ii need to show all shi…"
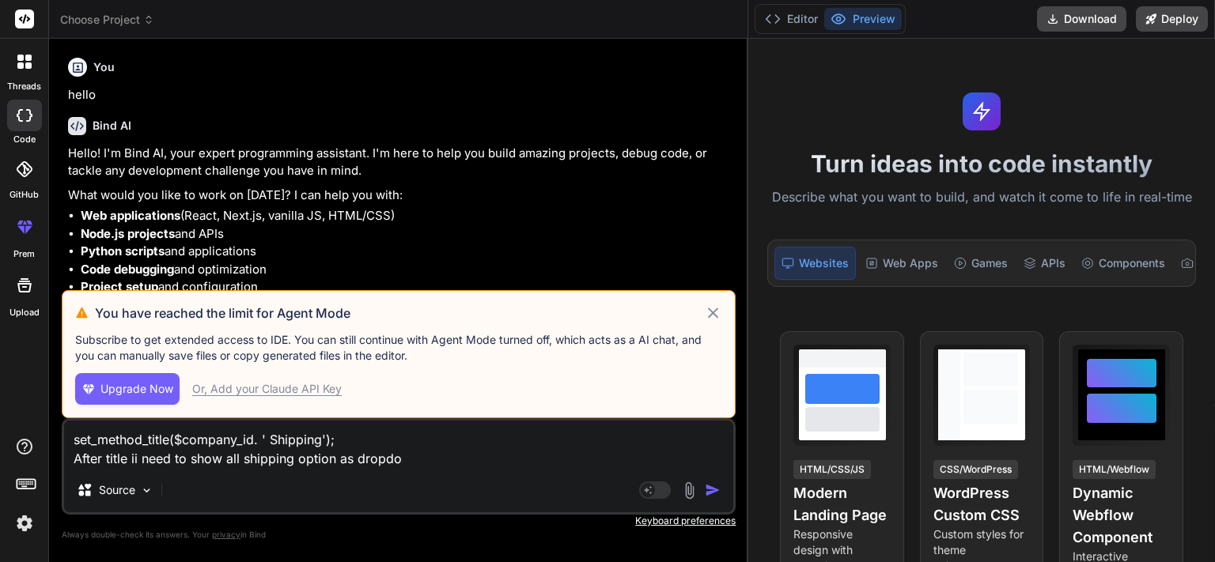
type textarea "x"
type textarea "set_method_title($company_id. ' Shipping'); After title ii need to show all shi…"
type textarea "x"
type textarea "set_method_title($company_id. ' Shipping'); After title ii need to show all shi…"
type textarea "x"
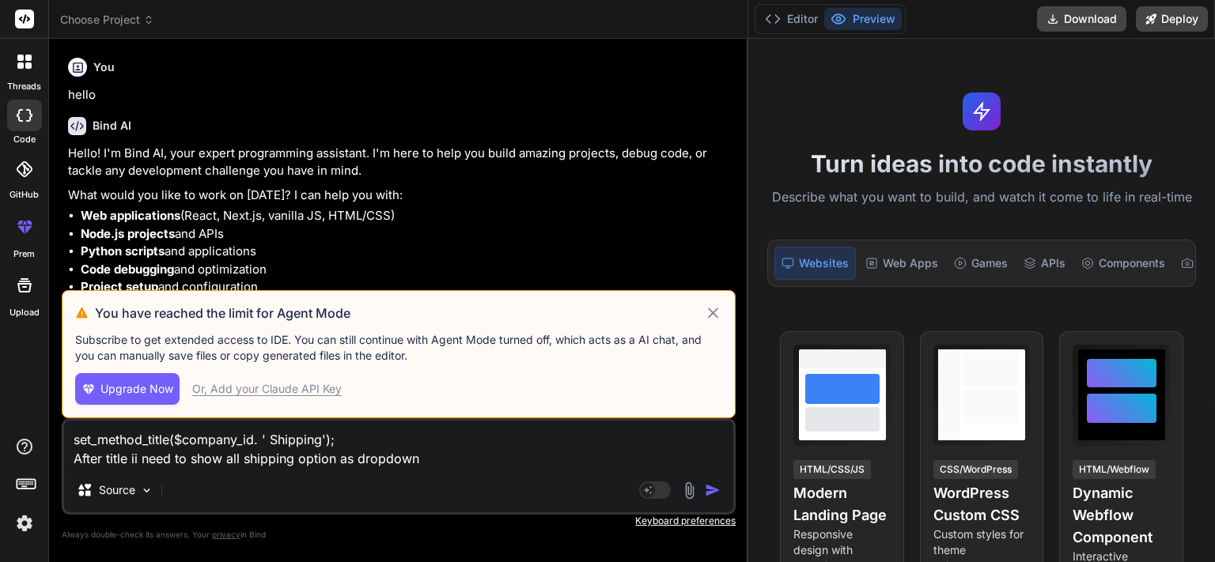
type textarea "set_method_title($company_id. ' Shipping'); After title ii need to show all shi…"
type textarea "x"
type textarea "set_method_title($company_id. ' Shipping'); After title ii need to show all shi…"
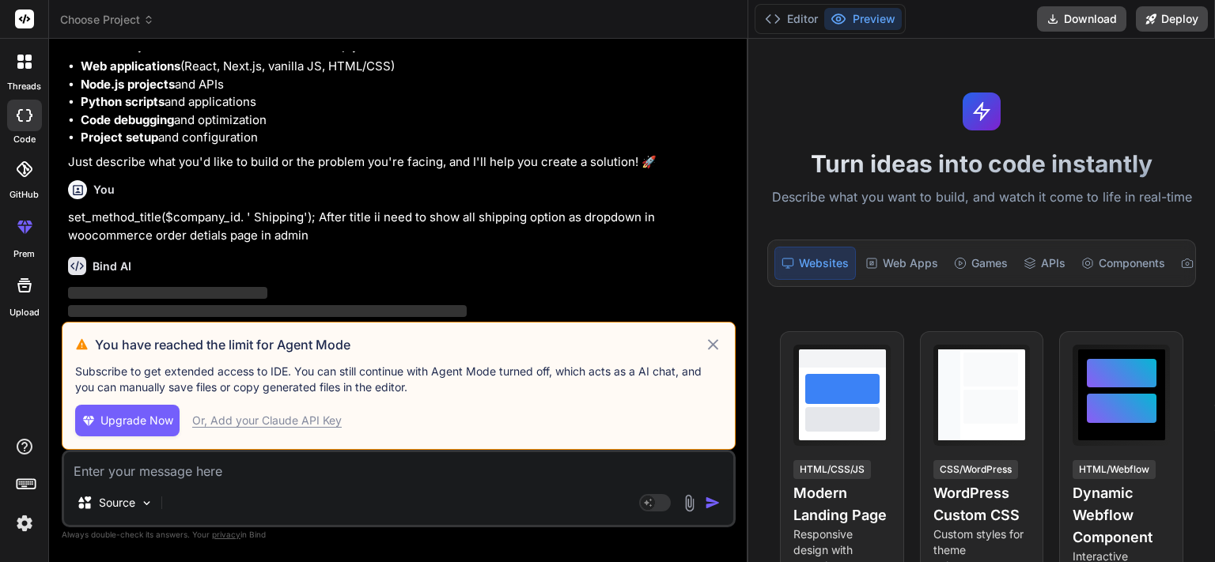
scroll to position [182, 0]
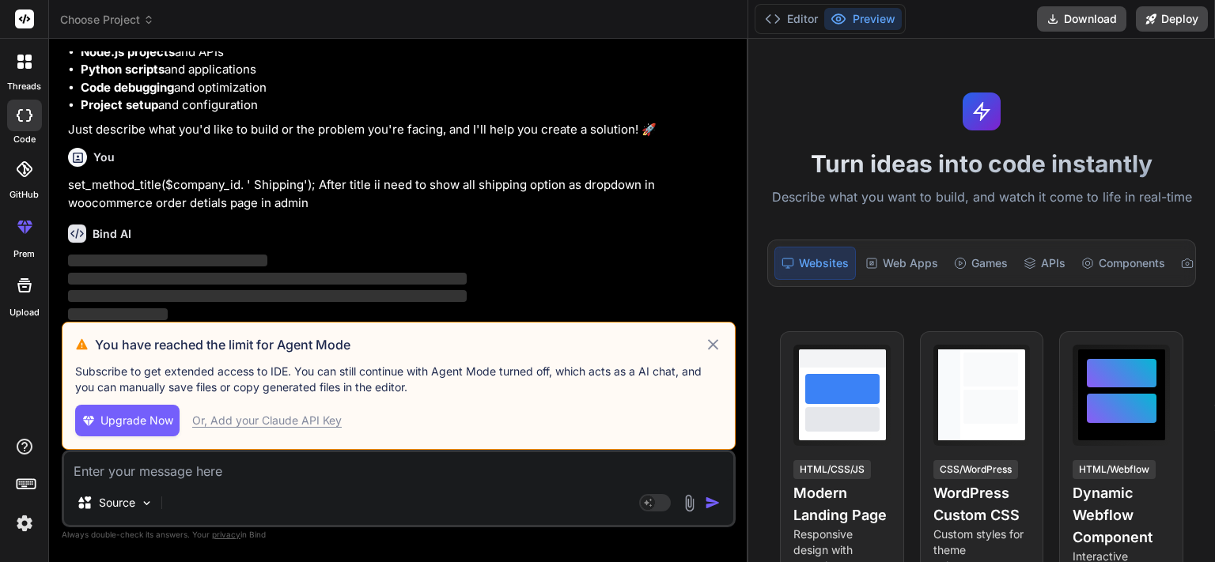
click at [710, 350] on icon at bounding box center [713, 344] width 11 height 11
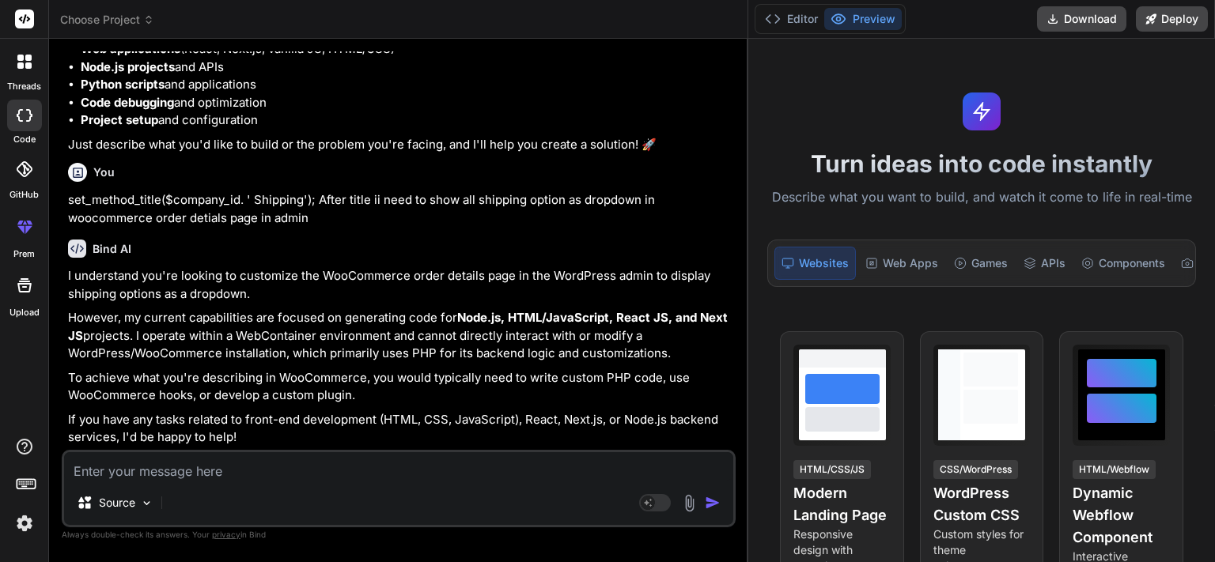
scroll to position [165, 0]
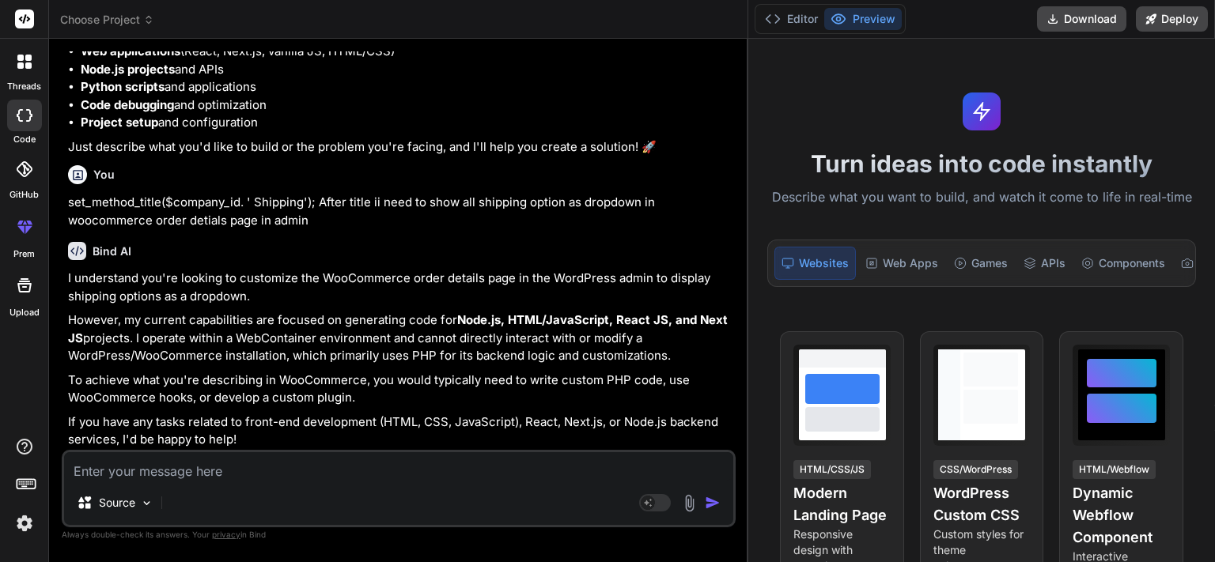
click at [271, 474] on textarea at bounding box center [398, 466] width 669 height 28
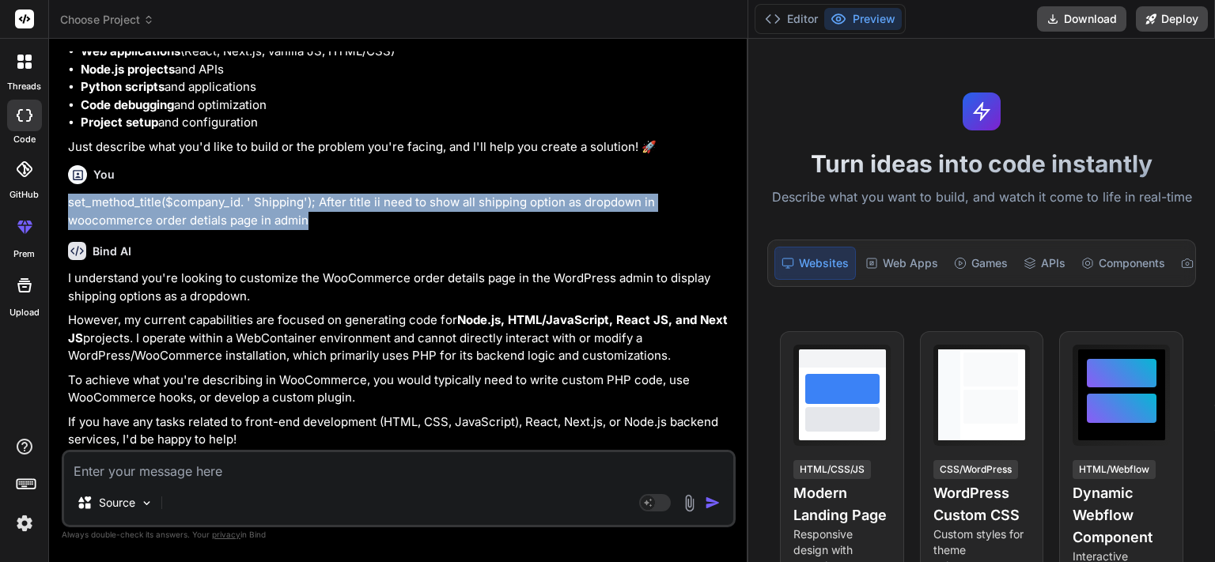
drag, startPoint x: 308, startPoint y: 221, endPoint x: 61, endPoint y: 202, distance: 247.5
click at [62, 202] on div "You hello Bind AI Hello! I'm Bind AI, your expert programming assistant. I'm he…" at bounding box center [399, 306] width 674 height 510
copy p "set_method_title($company_id. ' Shipping'); After title ii need to show all shi…"
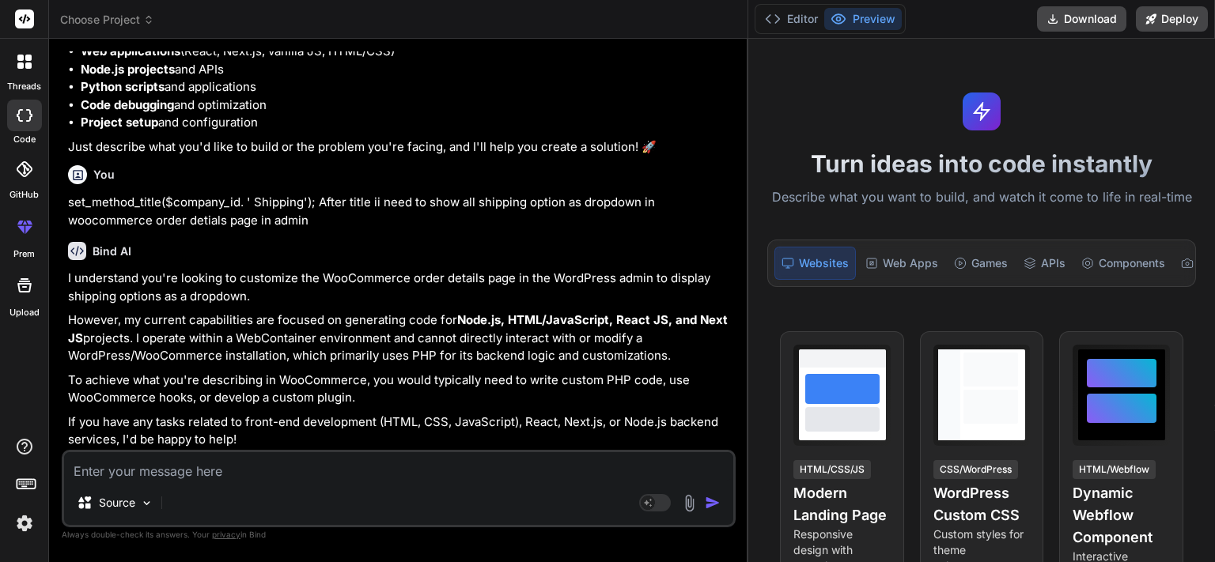
click at [209, 467] on textarea at bounding box center [398, 466] width 669 height 28
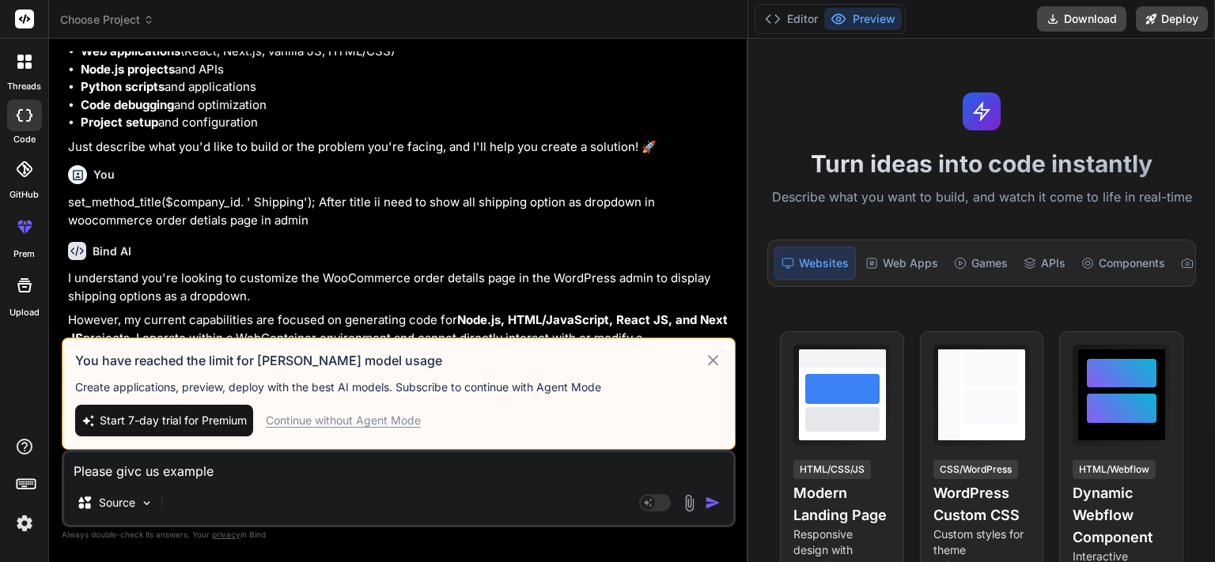
scroll to position [182, 0]
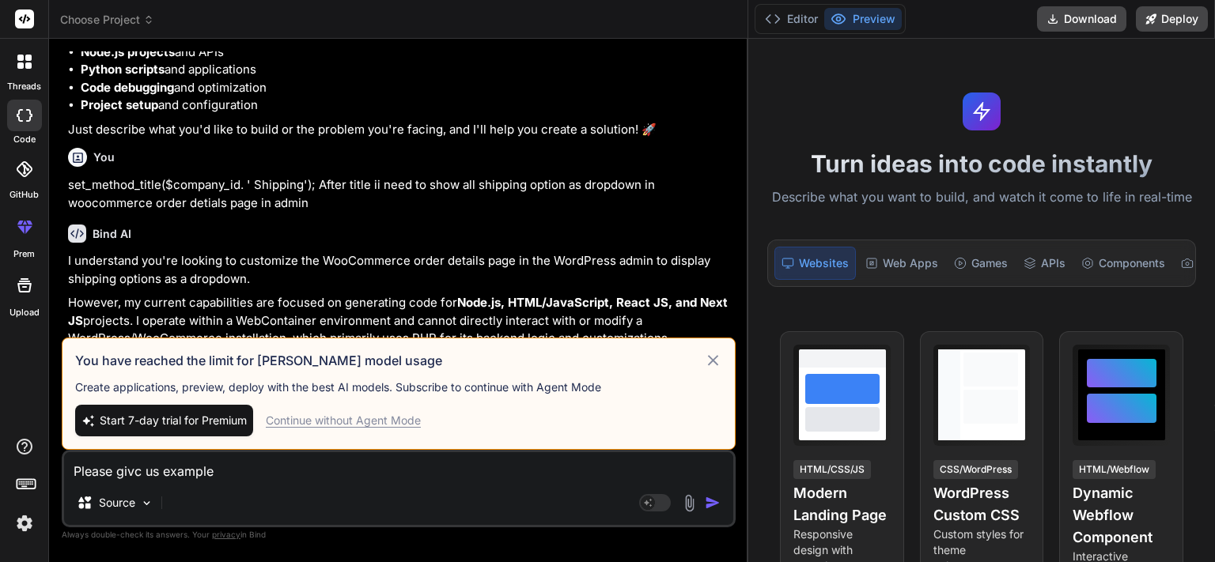
click at [339, 419] on div "Continue without Agent Mode" at bounding box center [343, 421] width 155 height 16
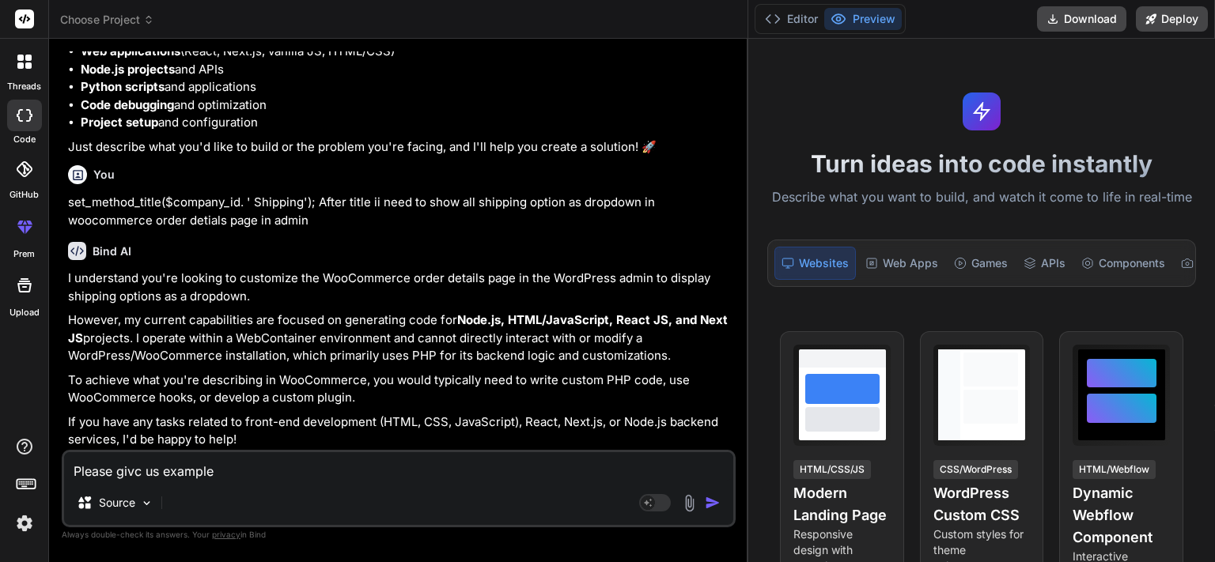
click at [706, 509] on img "button" at bounding box center [713, 503] width 16 height 16
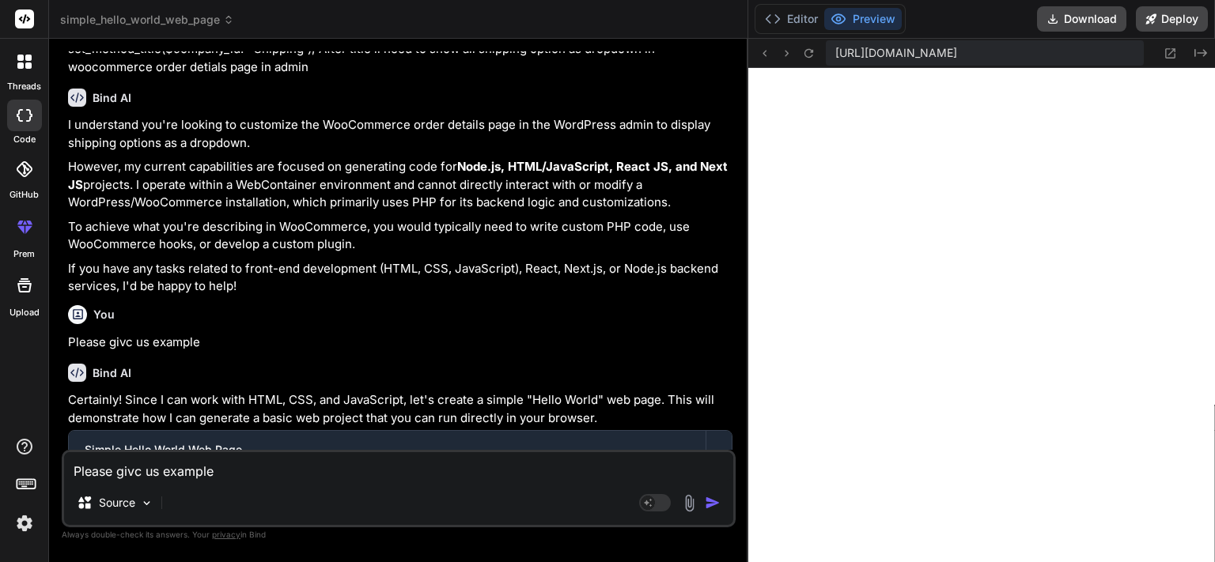
scroll to position [232, 0]
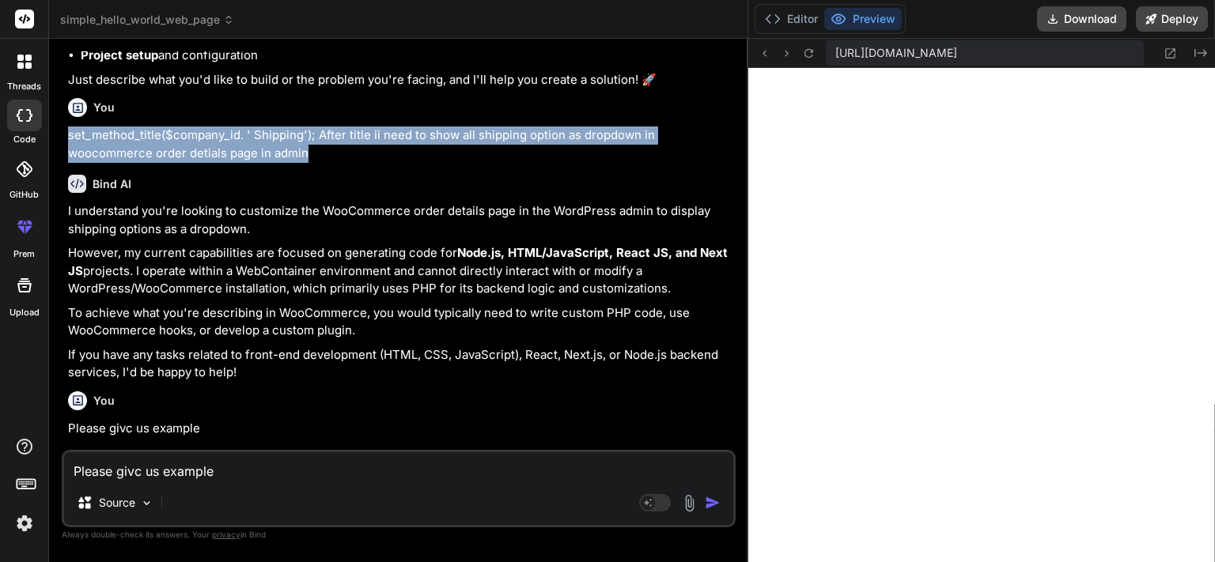
drag, startPoint x: 305, startPoint y: 147, endPoint x: 67, endPoint y: 136, distance: 238.3
click at [68, 136] on p "set_method_title($company_id. ' Shipping'); After title ii need to show all shi…" at bounding box center [400, 145] width 664 height 36
copy p "set_method_title($company_id. ' Shipping'); After title ii need to show all shi…"
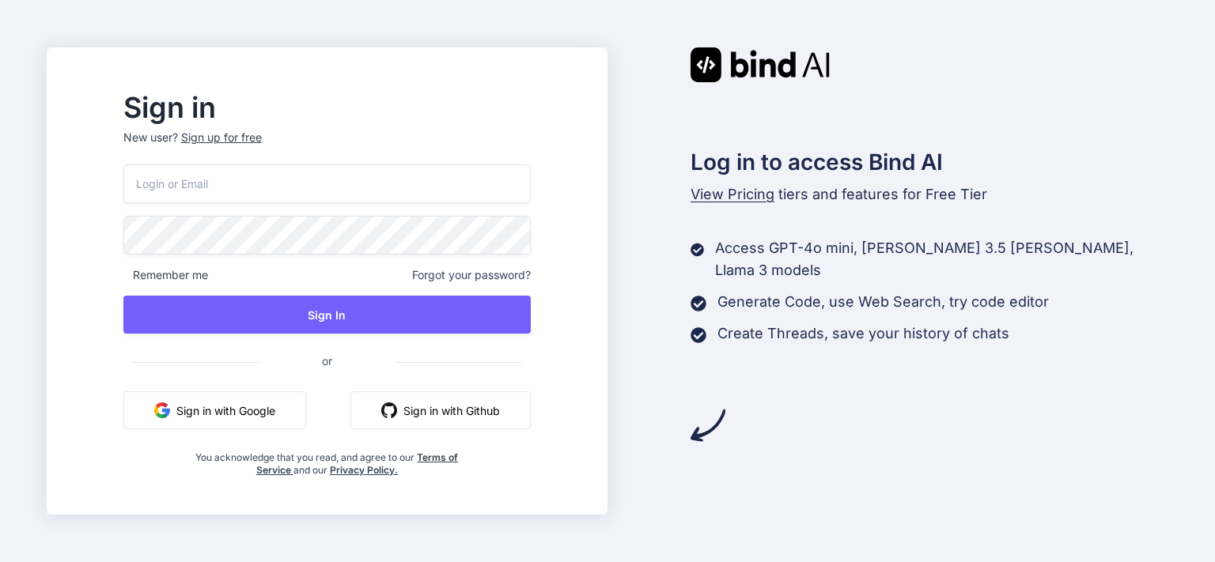
click at [272, 176] on input "email" at bounding box center [326, 184] width 407 height 39
click at [268, 405] on button "Sign in with Google" at bounding box center [214, 411] width 183 height 38
